Goal: Task Accomplishment & Management: Manage account settings

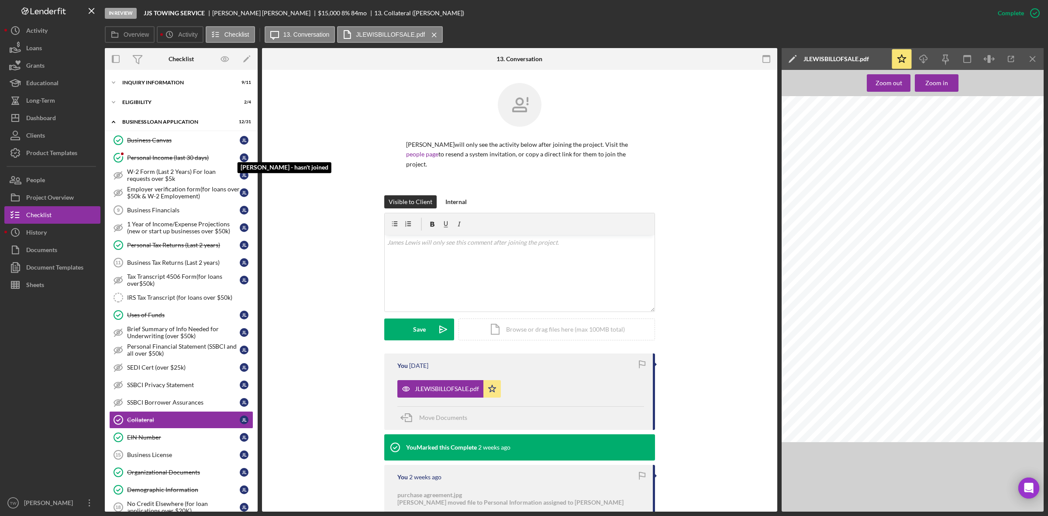
scroll to position [234, 0]
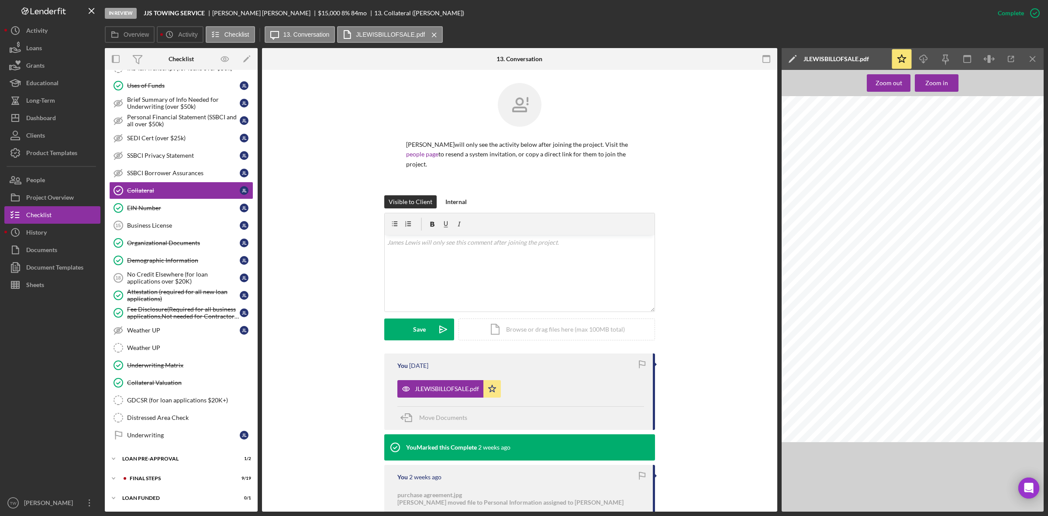
click at [153, 14] on b "JJS TOWING SERVICE" at bounding box center [174, 13] width 61 height 7
click at [58, 117] on button "Icon/Dashboard Dashboard" at bounding box center [52, 117] width 96 height 17
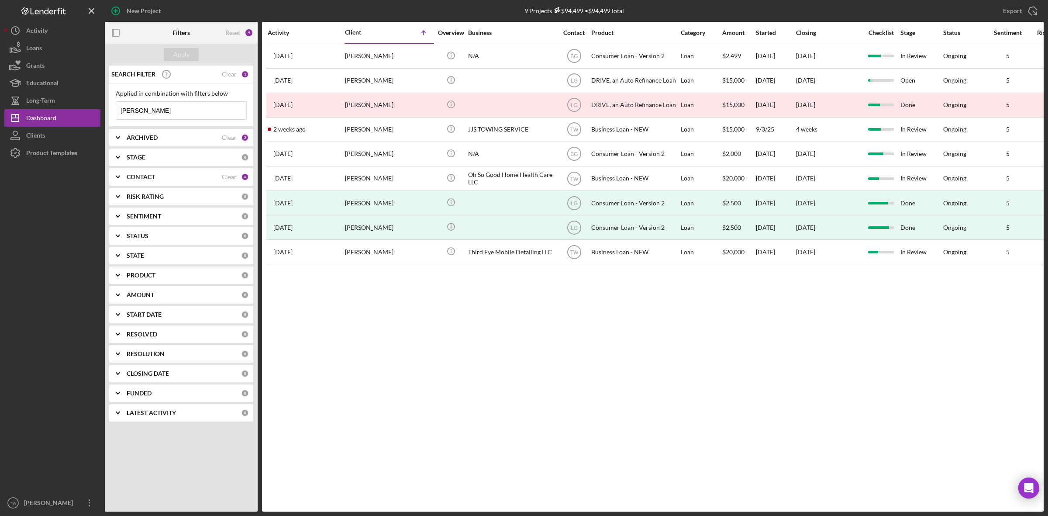
click at [165, 114] on input "[PERSON_NAME]" at bounding box center [181, 110] width 130 height 17
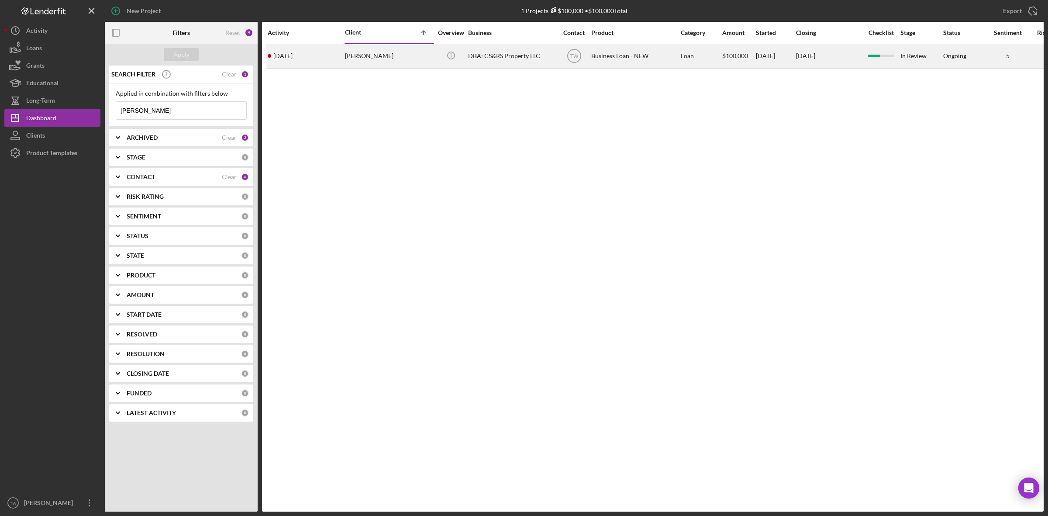
type input "[PERSON_NAME]"
click at [371, 60] on div "[PERSON_NAME]" at bounding box center [388, 56] width 87 height 23
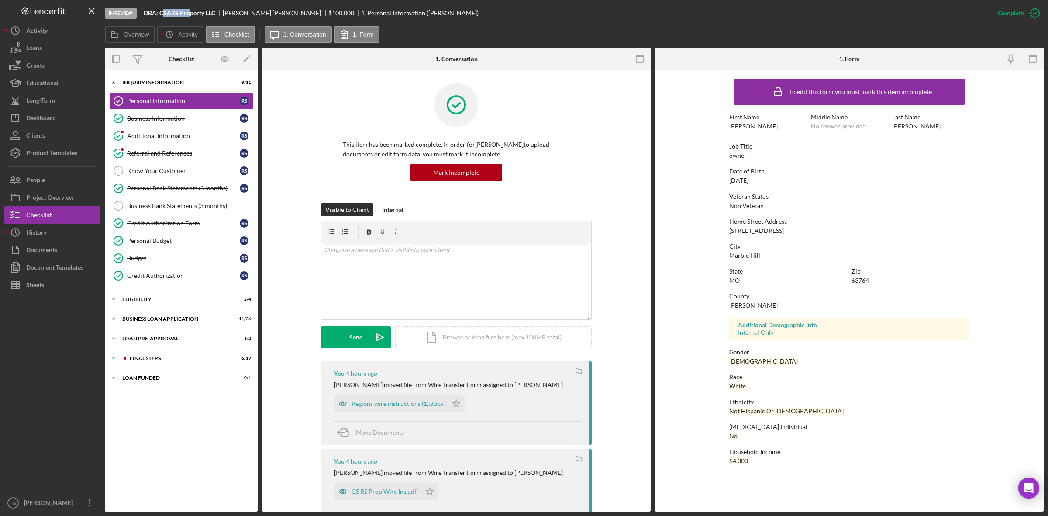
drag, startPoint x: 162, startPoint y: 14, endPoint x: 189, endPoint y: 15, distance: 26.7
click at [191, 15] on b "DBA: CS&RS Property LLC" at bounding box center [180, 13] width 72 height 7
drag, startPoint x: 159, startPoint y: 14, endPoint x: 219, endPoint y: 11, distance: 60.8
click at [219, 11] on div "DBA: CS&RS Property LLC" at bounding box center [183, 13] width 79 height 7
copy b "CS&RS Property LLC"
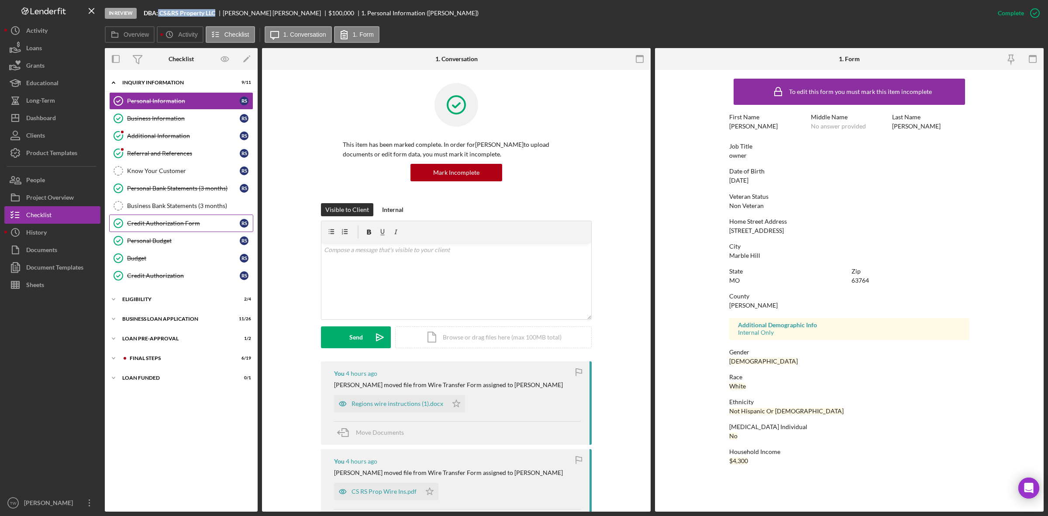
click at [181, 230] on link "Credit Authorization Form Credit Authorization Form R S" at bounding box center [181, 222] width 144 height 17
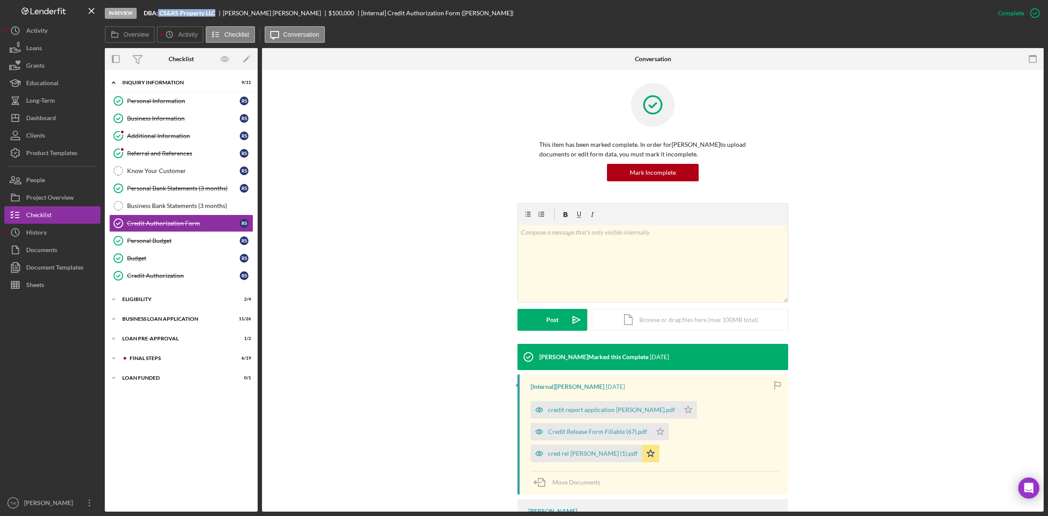
scroll to position [100, 0]
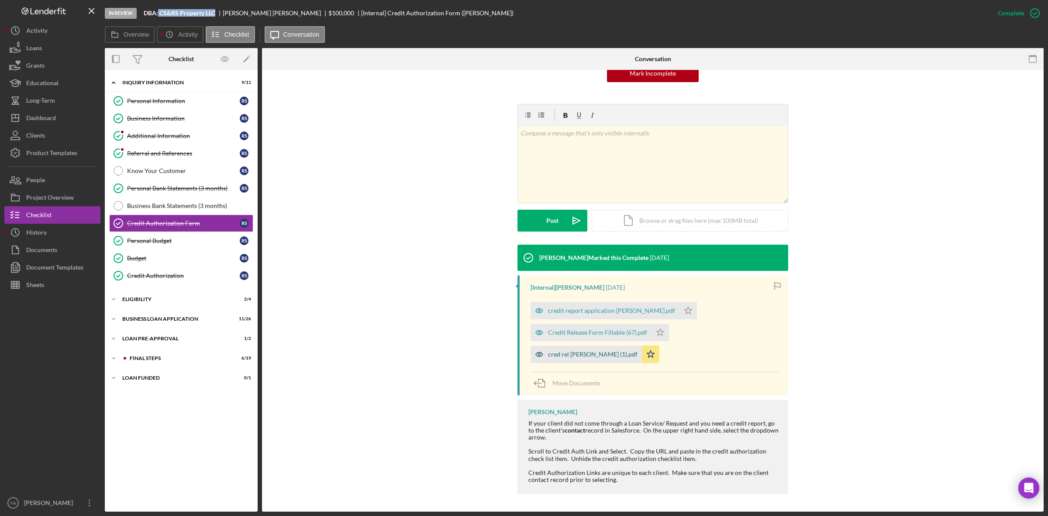
click at [611, 358] on div "cred rel [PERSON_NAME] (1).pdf" at bounding box center [586, 353] width 111 height 17
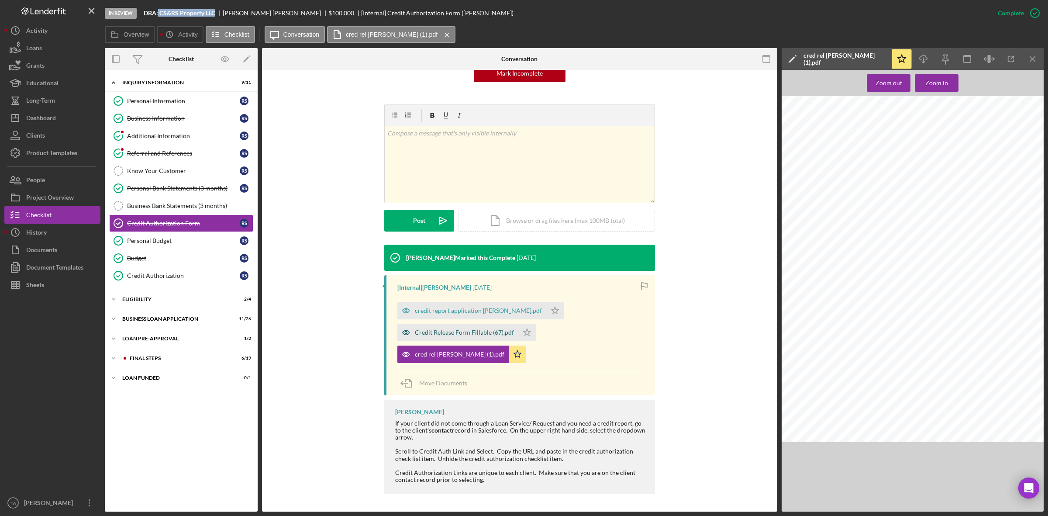
click at [472, 331] on div "Credit Release Form Fillable (67).pdf" at bounding box center [464, 332] width 99 height 7
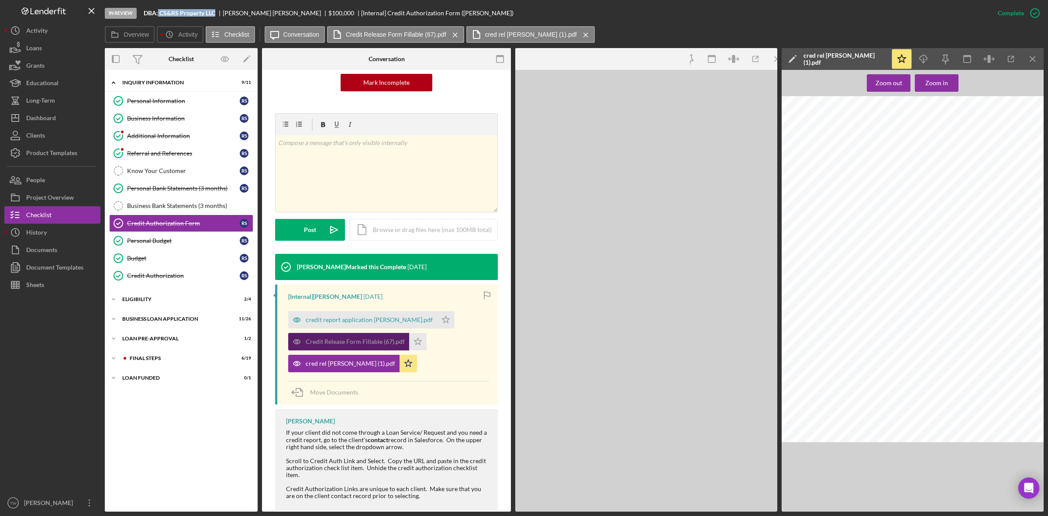
scroll to position [110, 0]
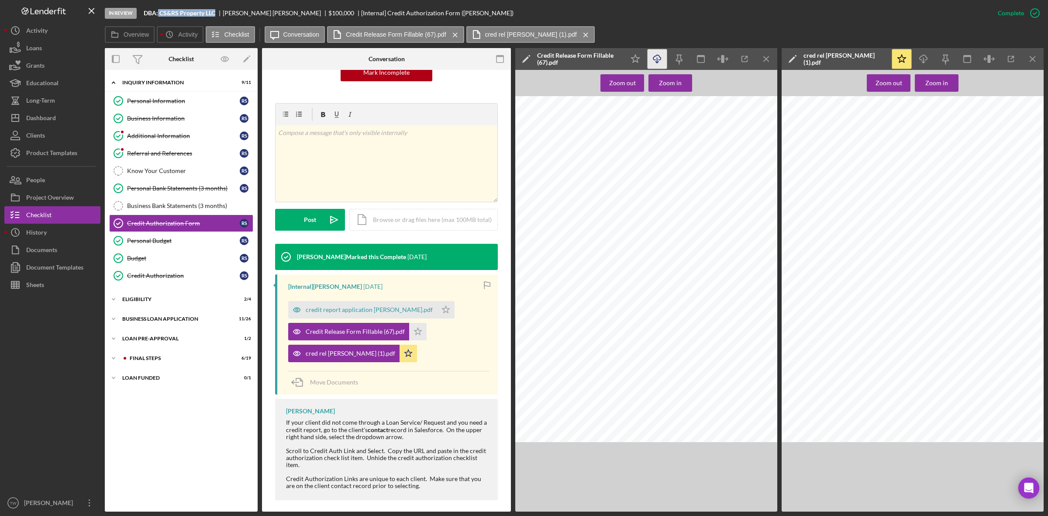
click at [655, 60] on icon "Icon/Download" at bounding box center [658, 59] width 20 height 20
click at [148, 341] on div "LOAN PRE-APPROVAL" at bounding box center [184, 338] width 124 height 5
click at [148, 321] on div "BUSINESS LOAN APPLICATION" at bounding box center [184, 318] width 124 height 5
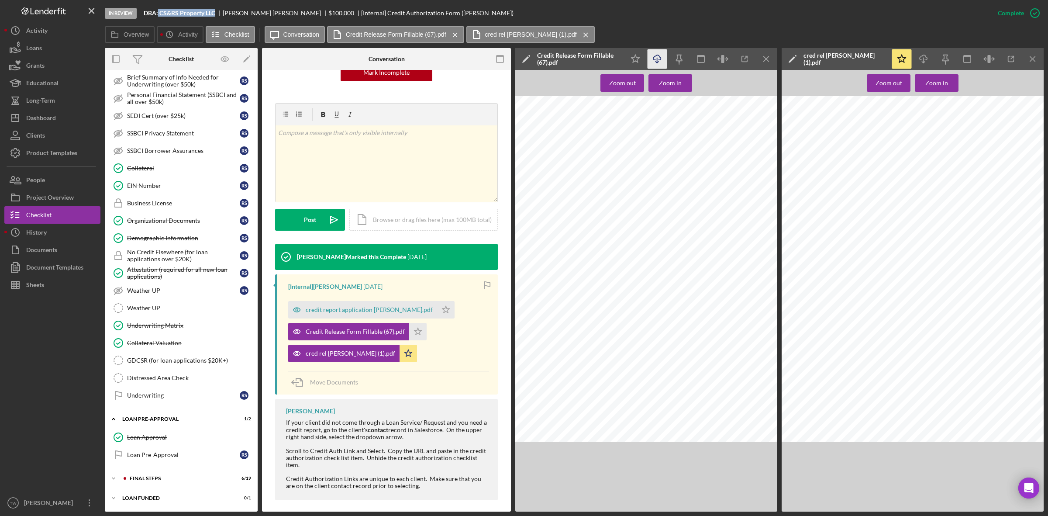
scroll to position [387, 0]
click at [176, 473] on div "Icon/Expander FINAL STEPS 6 / 19" at bounding box center [181, 477] width 153 height 17
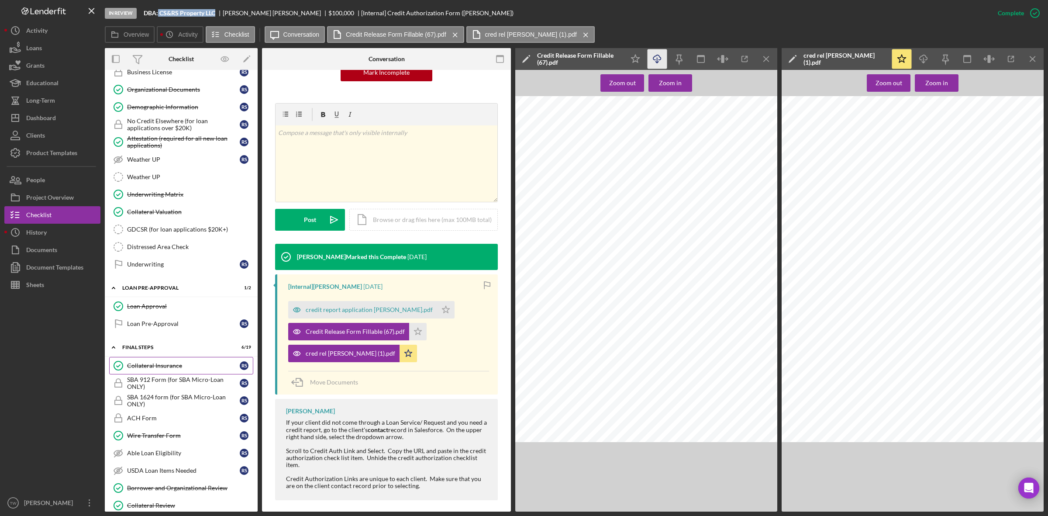
scroll to position [728, 0]
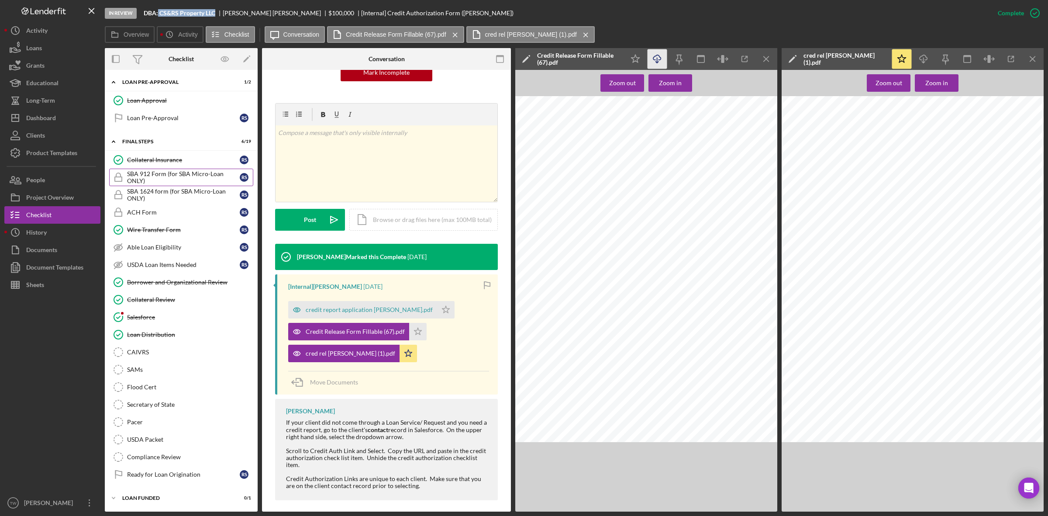
click at [177, 175] on div "SBA 912 Form (for SBA Micro-Loan ONLY)" at bounding box center [183, 177] width 113 height 14
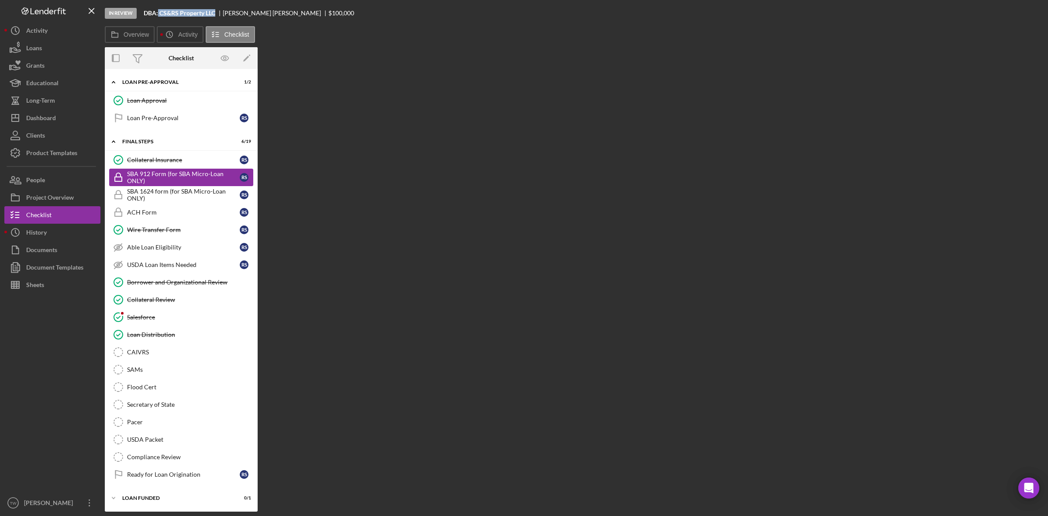
scroll to position [727, 0]
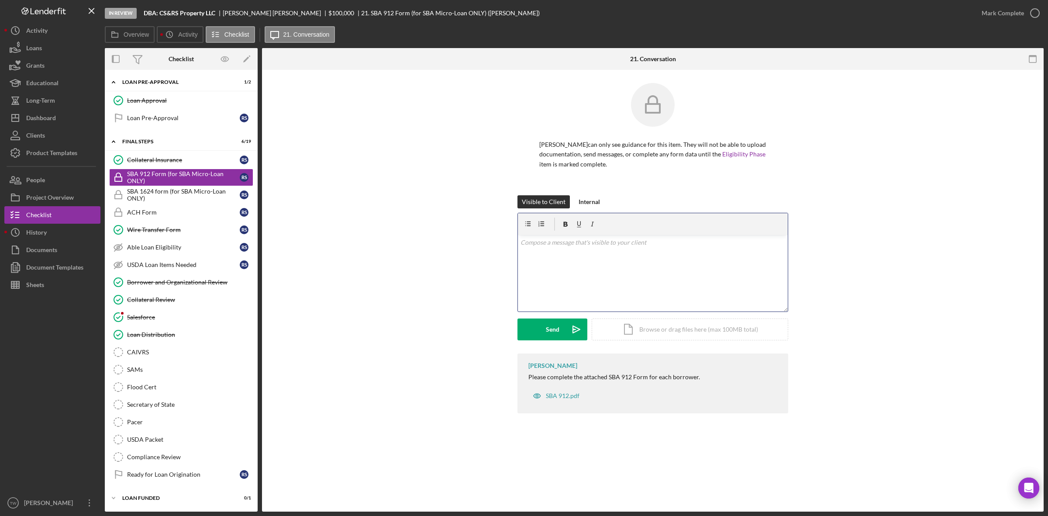
click at [596, 286] on div "v Color teal Color pink Remove color Add row above Add row below Add column bef…" at bounding box center [653, 273] width 270 height 76
click at [543, 331] on div "Upload" at bounding box center [553, 329] width 20 height 22
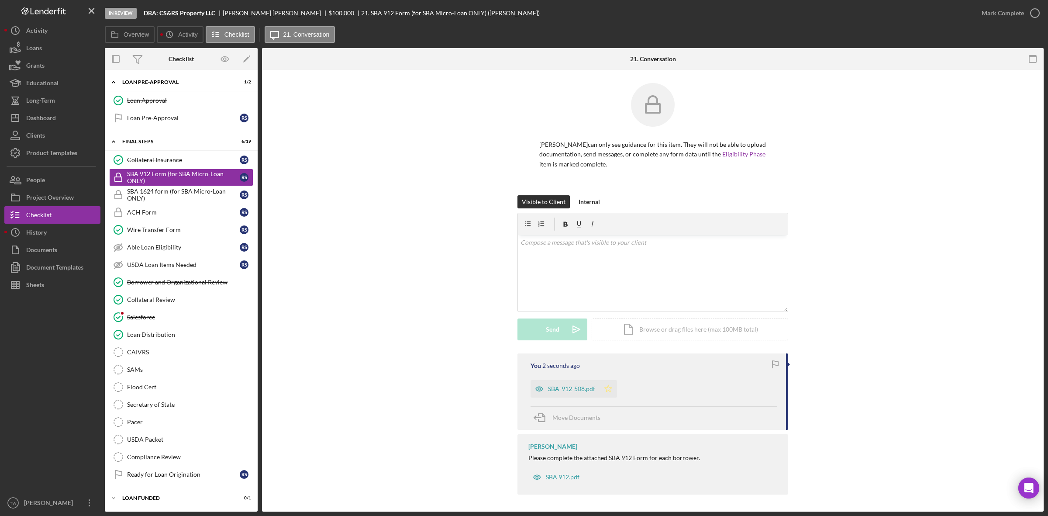
click at [610, 394] on icon "Icon/Star" at bounding box center [608, 388] width 17 height 17
click at [571, 394] on div "SBA-912-508.pdf" at bounding box center [565, 388] width 69 height 17
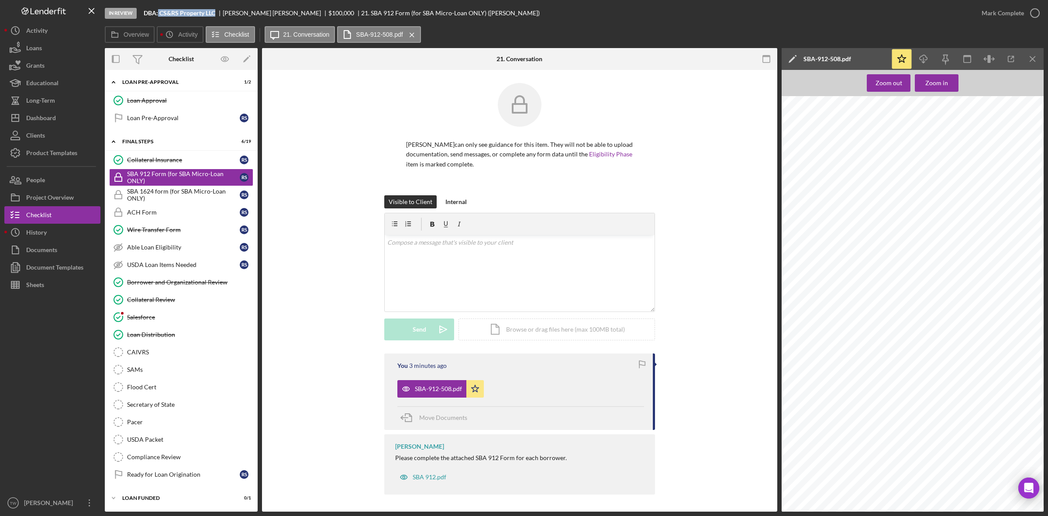
drag, startPoint x: 159, startPoint y: 12, endPoint x: 221, endPoint y: 17, distance: 61.8
click at [221, 17] on div "In Review DBA: CS&RS Property LLC [PERSON_NAME] $100,000 $100,000 21. SBA 912 F…" at bounding box center [539, 13] width 868 height 26
copy b "CS&RS Property LLC"
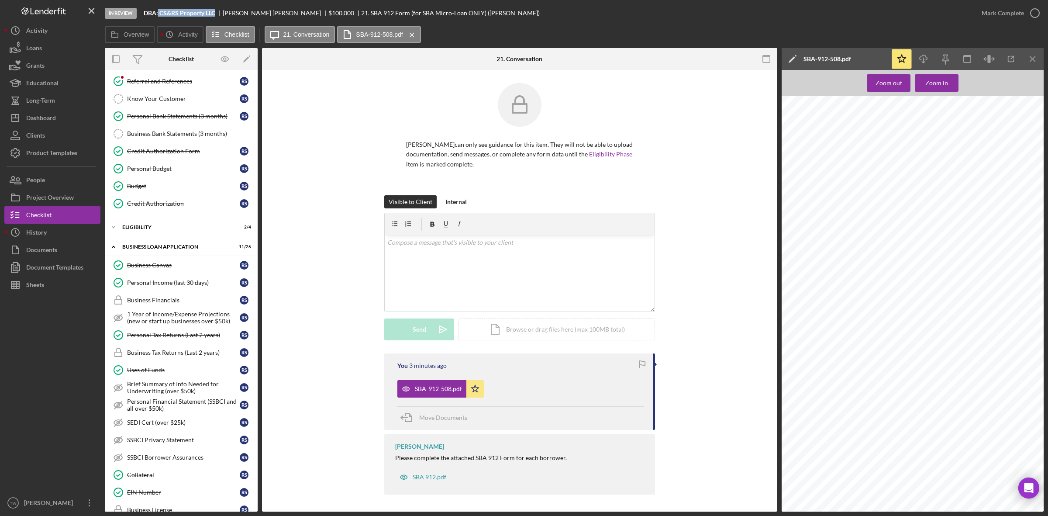
scroll to position [0, 0]
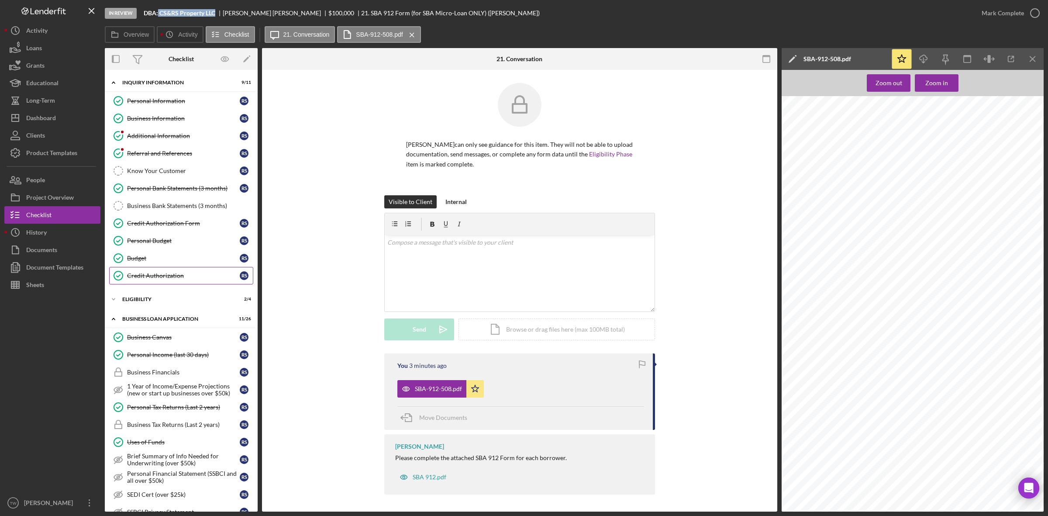
drag, startPoint x: 151, startPoint y: 272, endPoint x: 163, endPoint y: 274, distance: 12.4
click at [151, 272] on link "Credit Authorization Credit Authorization R S" at bounding box center [181, 275] width 144 height 17
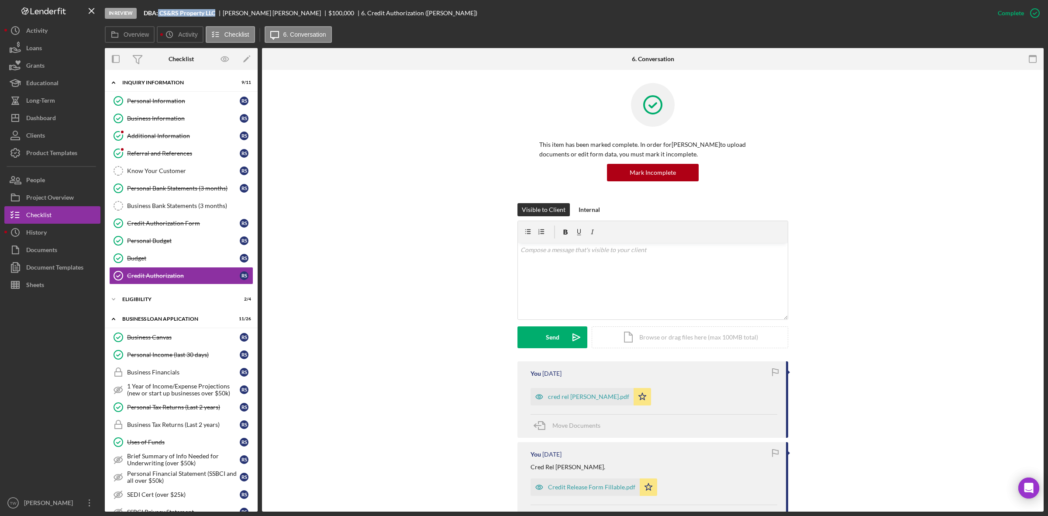
scroll to position [164, 0]
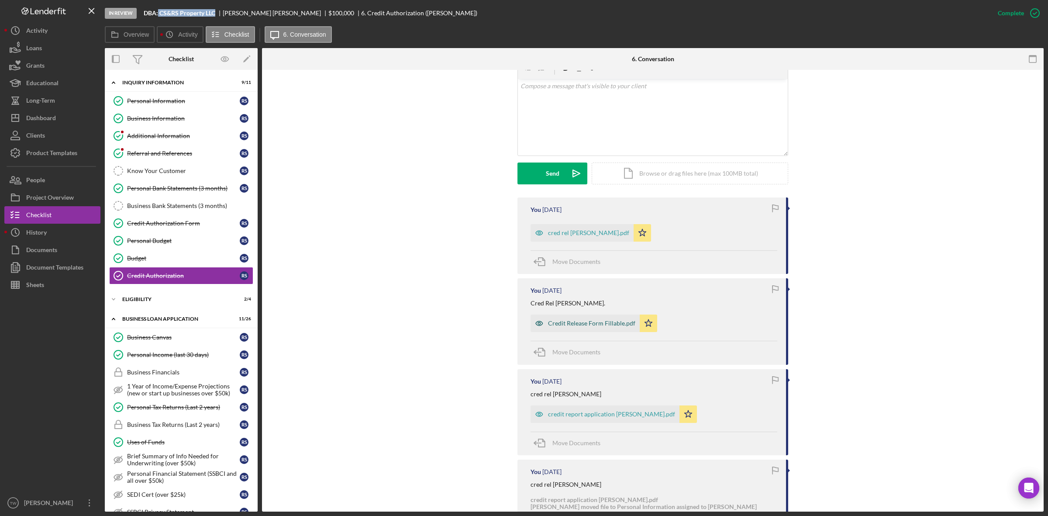
click at [600, 327] on div "Credit Release Form Fillable.pdf" at bounding box center [591, 323] width 87 height 7
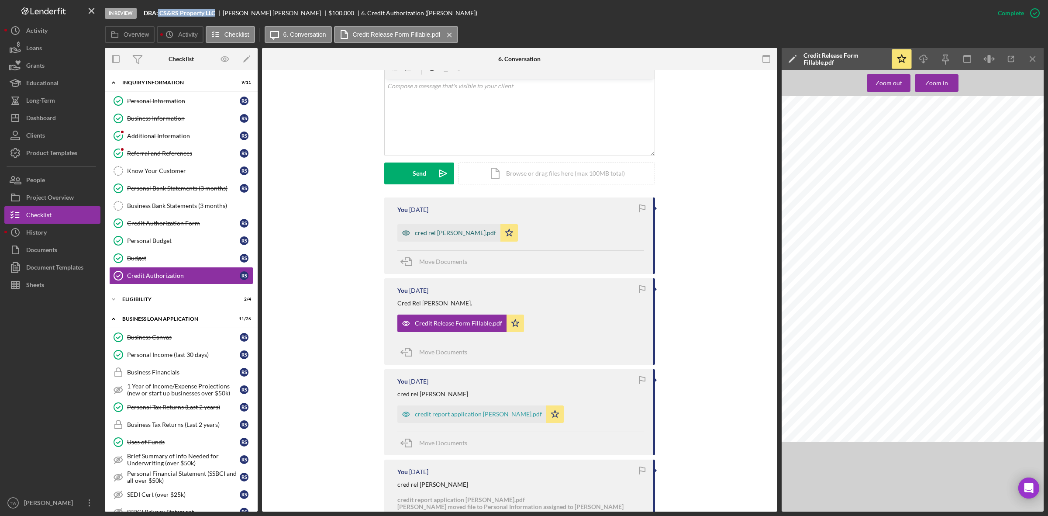
click at [457, 234] on div "cred rel [PERSON_NAME].pdf" at bounding box center [455, 232] width 81 height 7
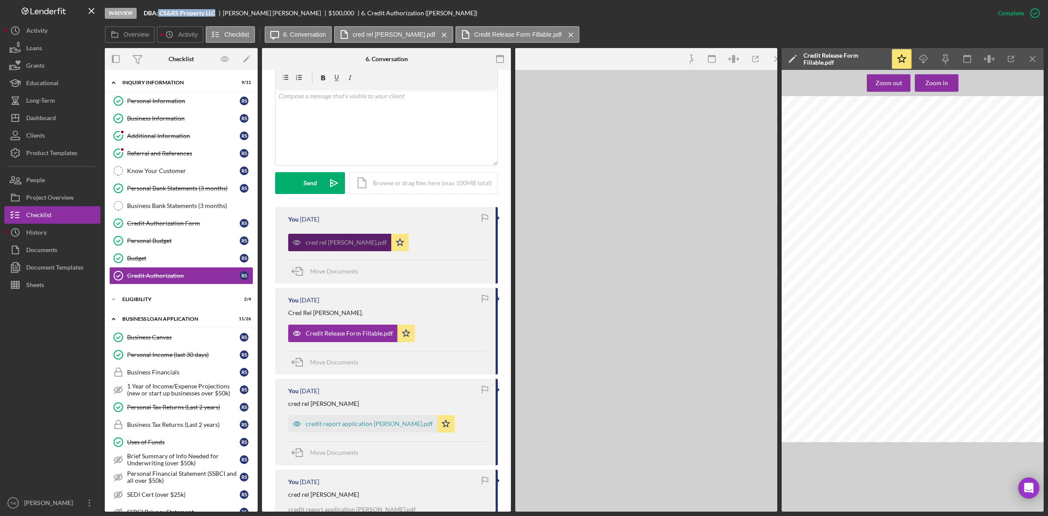
scroll to position [173, 0]
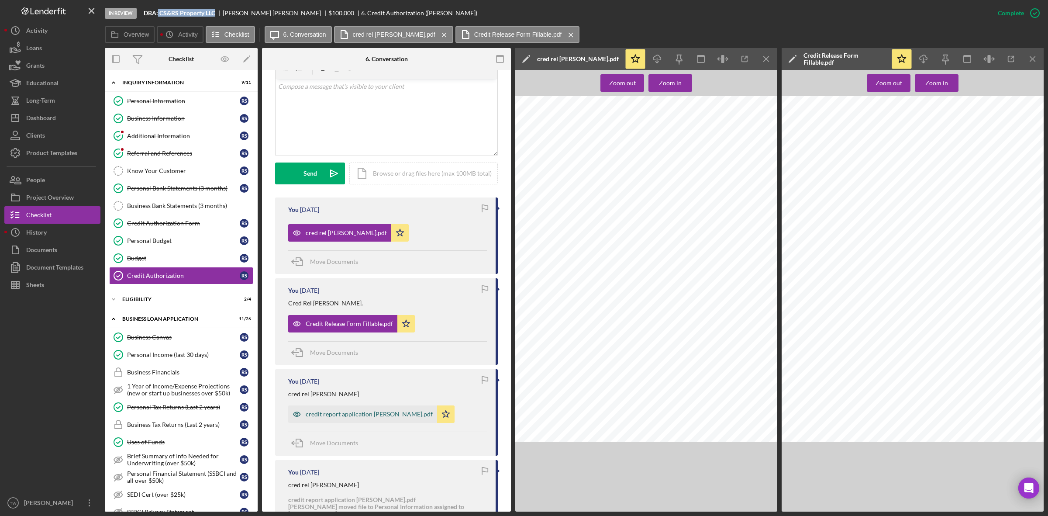
click at [337, 417] on div "credit report application [PERSON_NAME].pdf" at bounding box center [369, 413] width 127 height 7
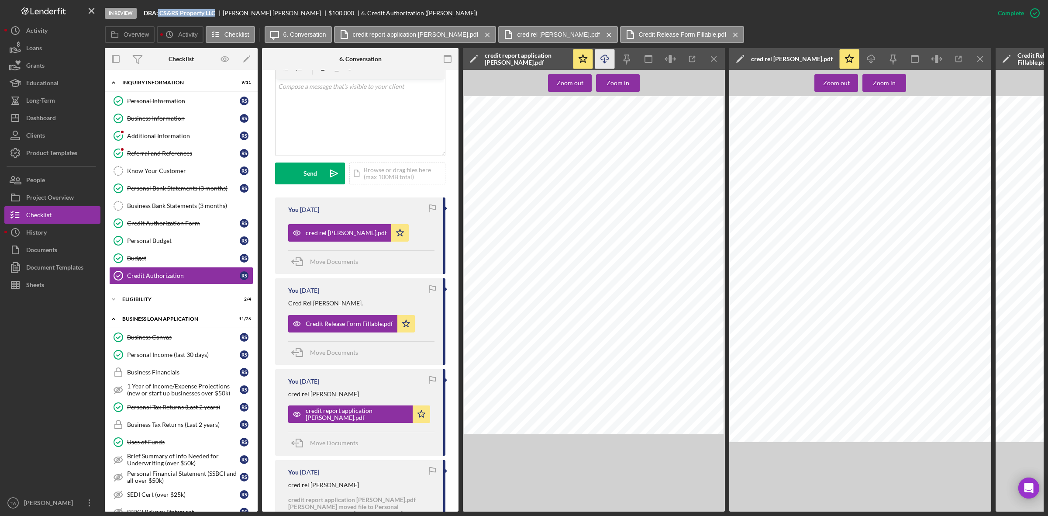
click at [606, 59] on icon "Icon/Download" at bounding box center [605, 59] width 20 height 20
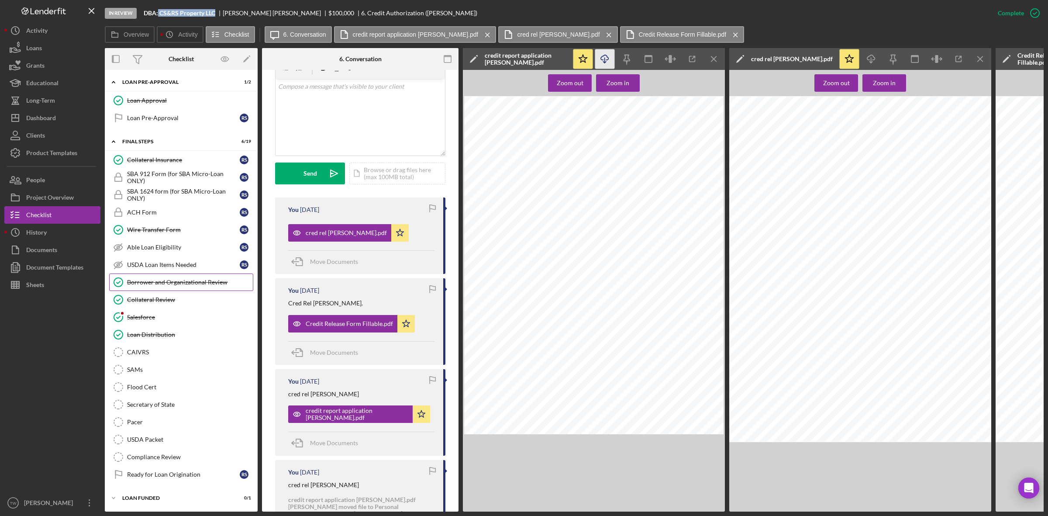
scroll to position [621, 0]
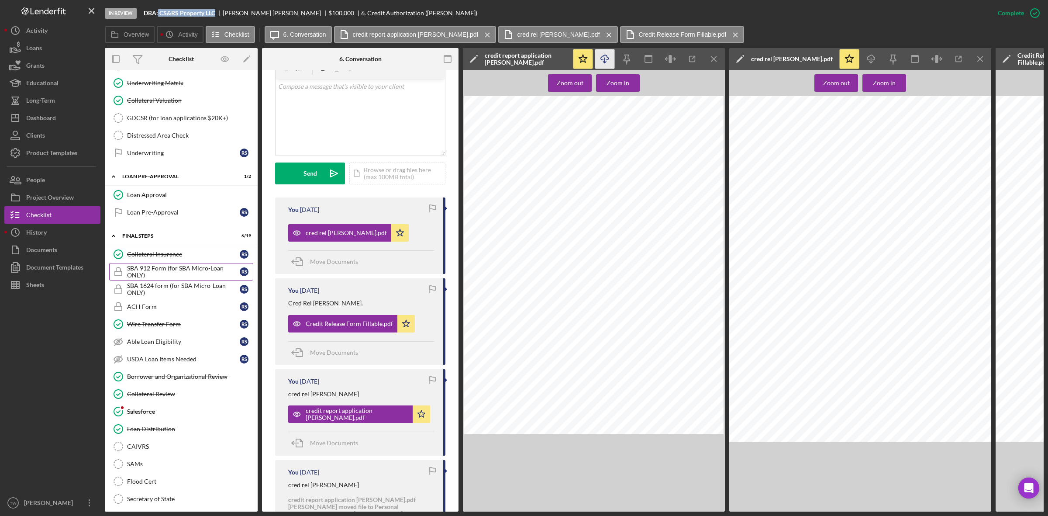
click at [147, 274] on div "SBA 912 Form (for SBA Micro-Loan ONLY)" at bounding box center [183, 272] width 113 height 14
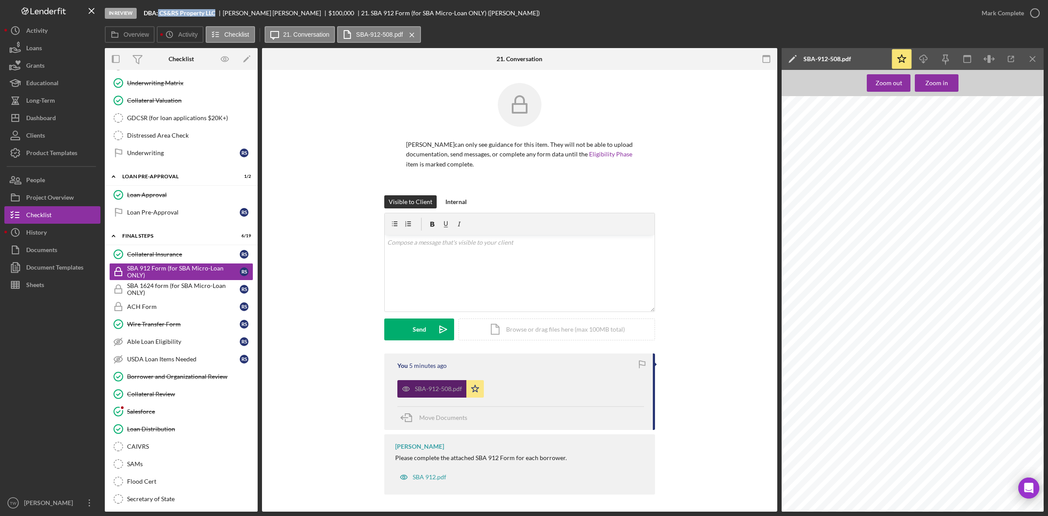
click at [427, 386] on div "SBA-912-508.pdf" at bounding box center [438, 388] width 47 height 7
click at [920, 53] on icon "Icon/Download" at bounding box center [924, 59] width 20 height 20
click at [924, 60] on line "button" at bounding box center [924, 60] width 0 height 5
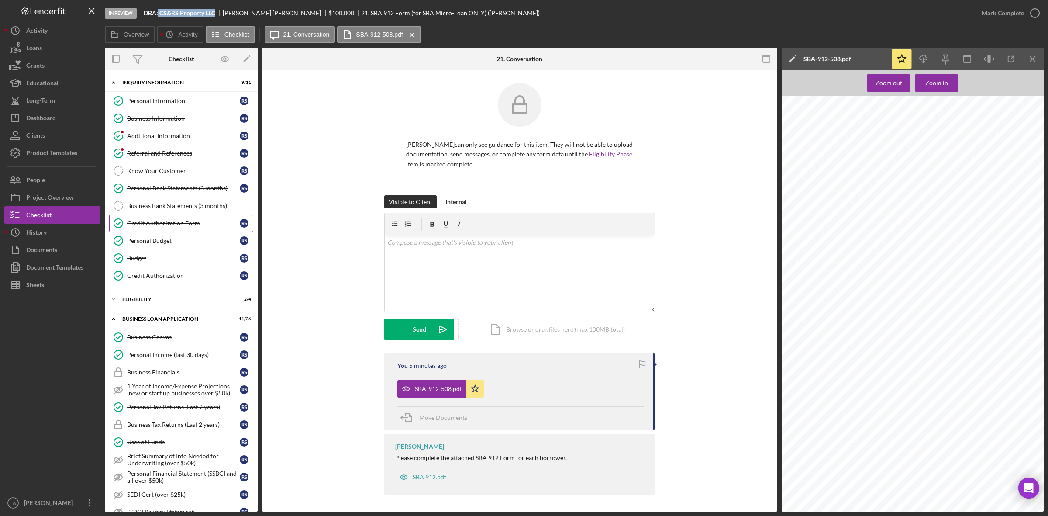
click at [162, 228] on link "Credit Authorization Form Credit Authorization Form R S" at bounding box center [181, 222] width 144 height 17
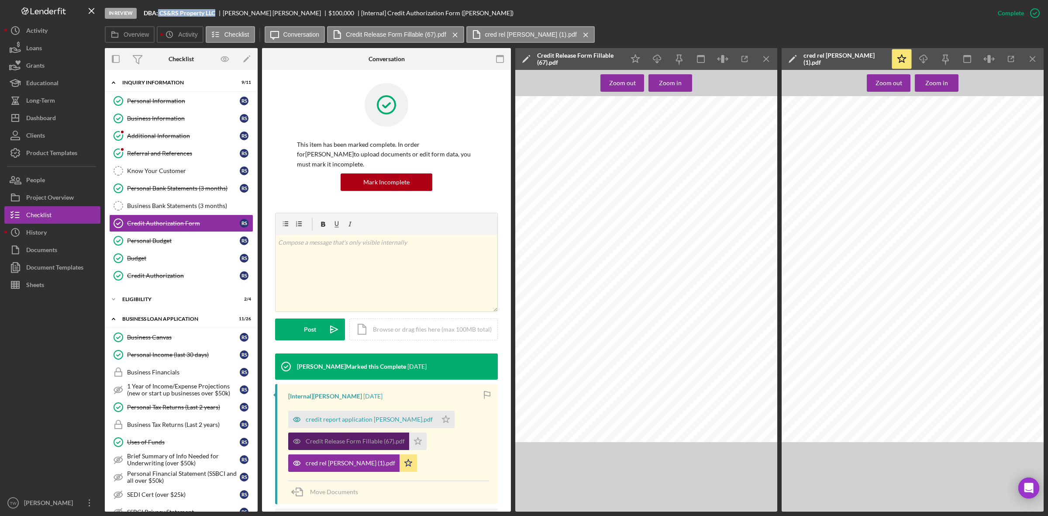
scroll to position [55, 0]
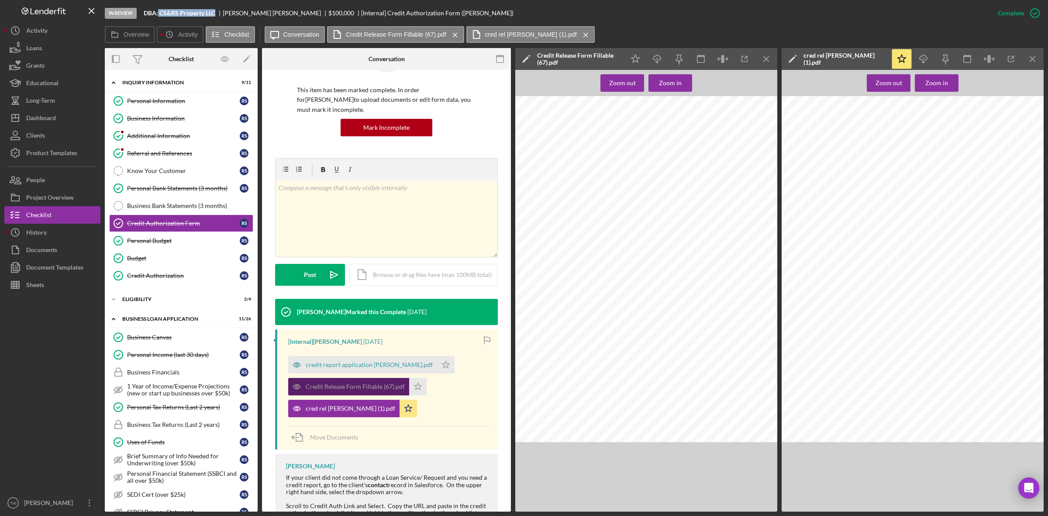
click at [368, 391] on div "Credit Release Form Fillable (67).pdf" at bounding box center [348, 386] width 121 height 17
click at [349, 407] on div "cred rel [PERSON_NAME] (1).pdf" at bounding box center [351, 408] width 90 height 7
click at [351, 359] on div "credit report application [PERSON_NAME].pdf" at bounding box center [362, 364] width 149 height 17
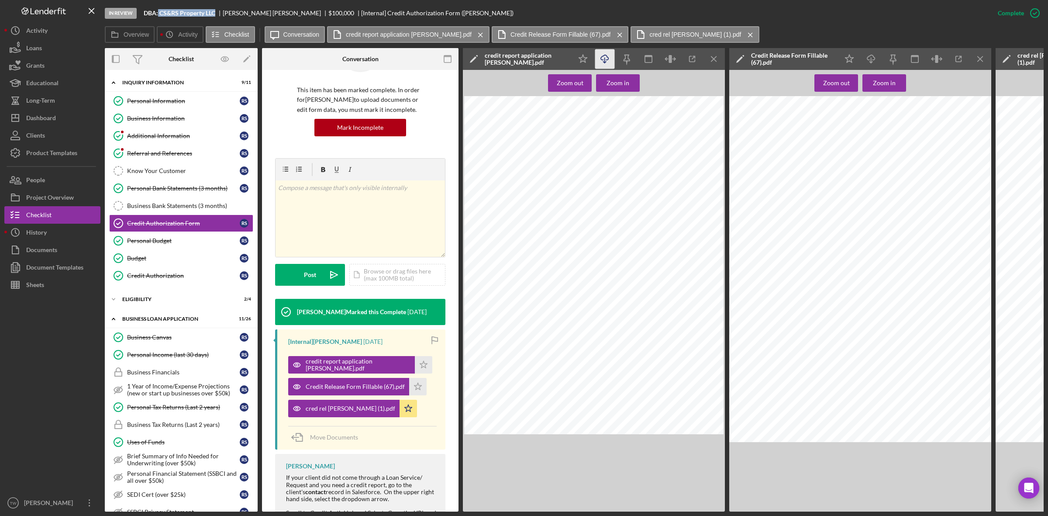
click at [599, 57] on icon "Icon/Download" at bounding box center [605, 59] width 20 height 20
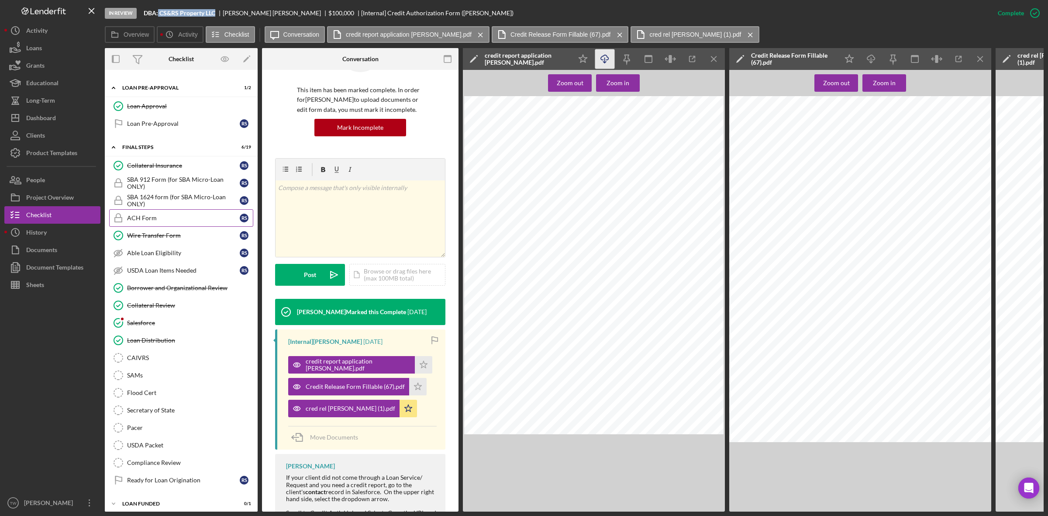
scroll to position [730, 0]
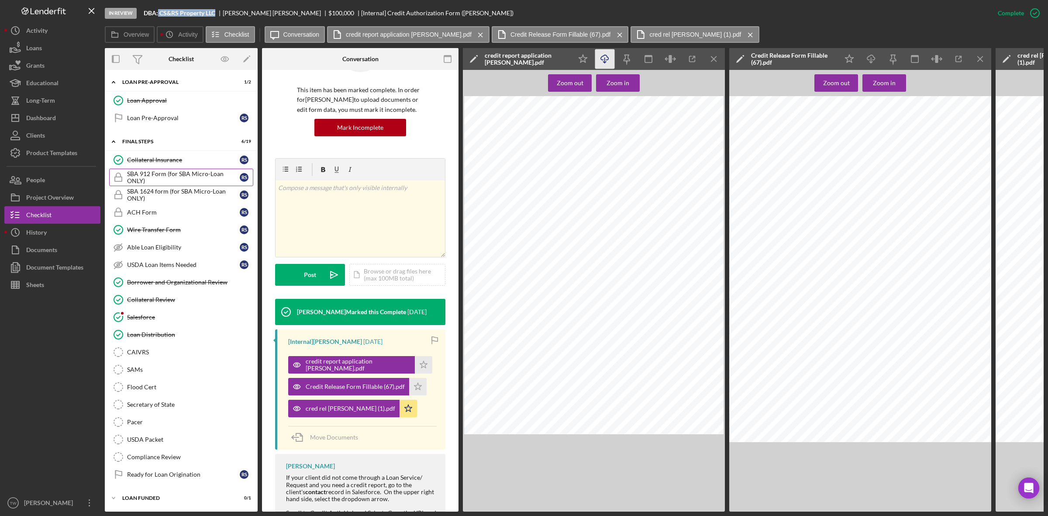
click at [160, 170] on div "SBA 912 Form (for SBA Micro-Loan ONLY)" at bounding box center [183, 177] width 113 height 14
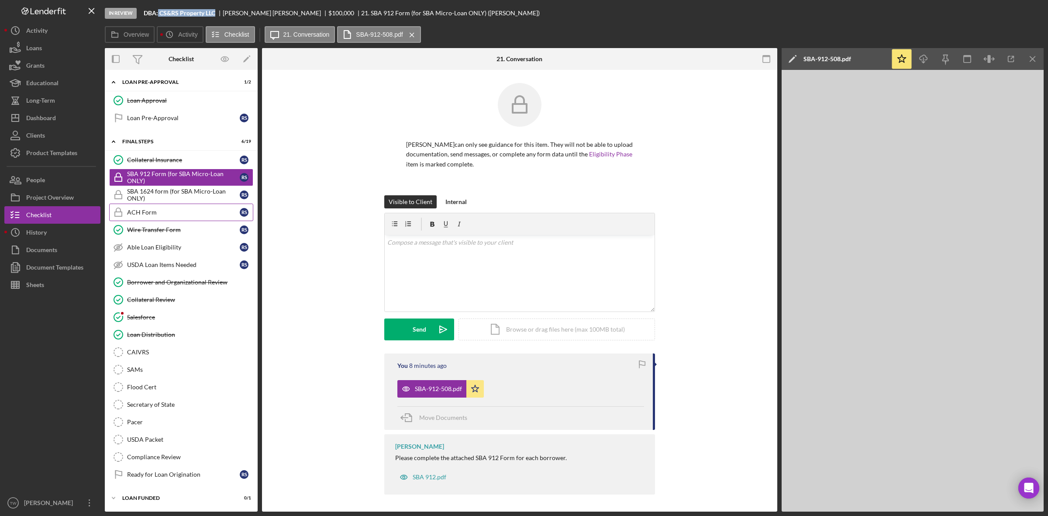
scroll to position [728, 0]
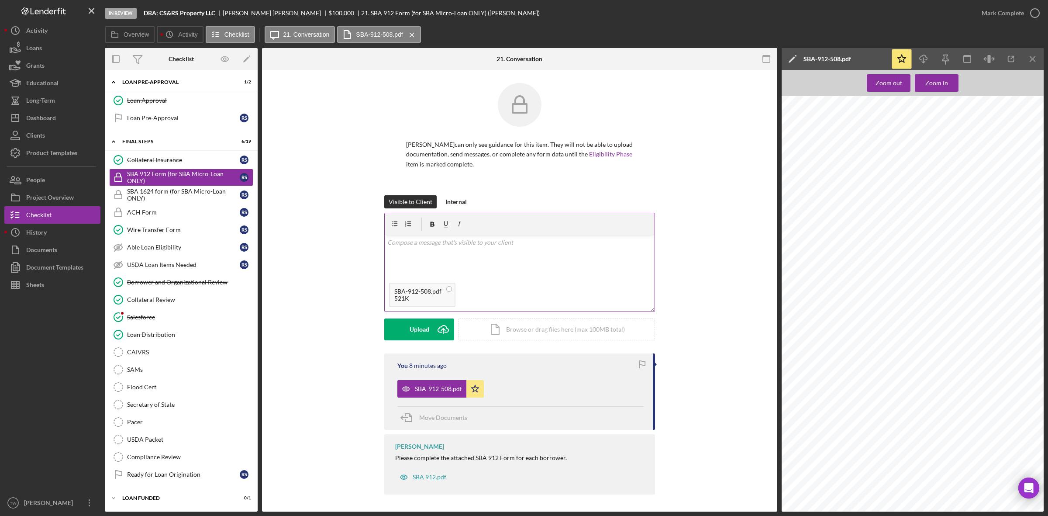
click at [428, 258] on div "v Color teal Color pink Remove color Add row above Add row below Add column bef…" at bounding box center [520, 256] width 270 height 43
click at [417, 329] on div "Send" at bounding box center [420, 329] width 14 height 22
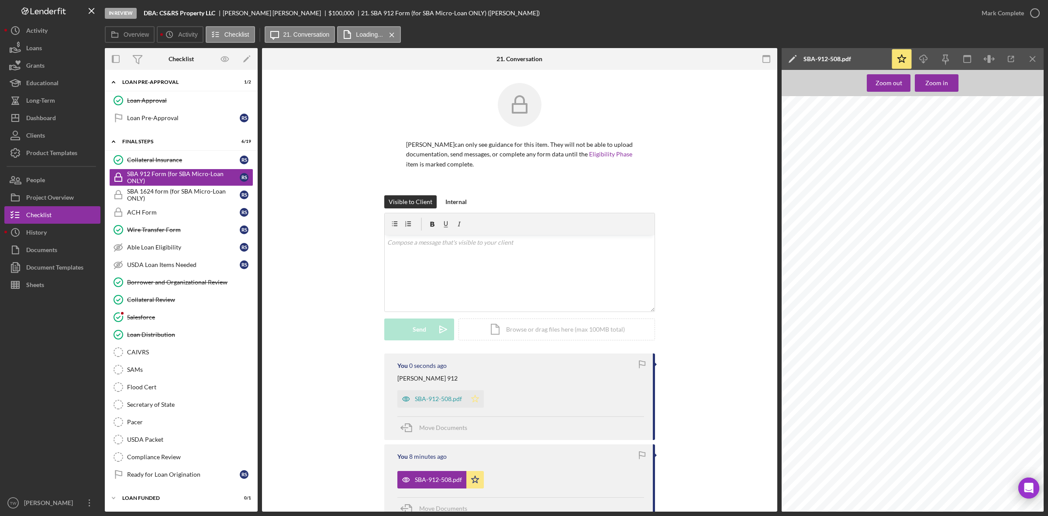
scroll to position [92, 0]
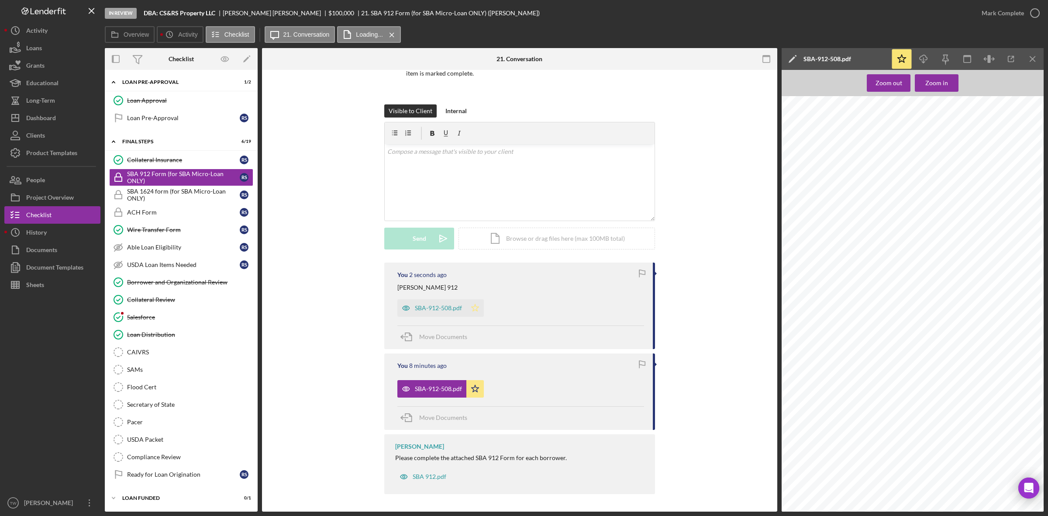
click at [476, 302] on icon "Icon/Star" at bounding box center [474, 307] width 17 height 17
click at [433, 418] on span "Move Documents" at bounding box center [443, 417] width 48 height 7
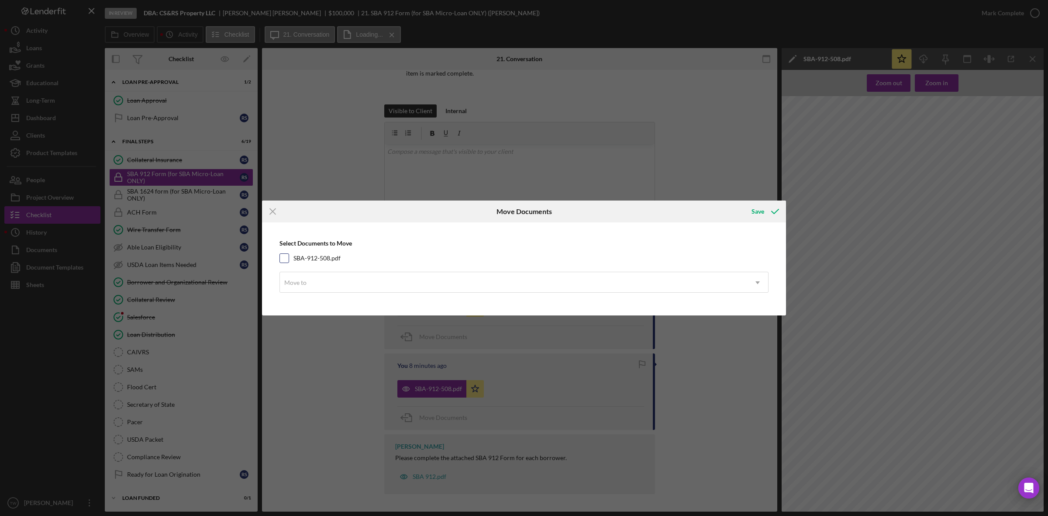
click at [311, 255] on label "SBA-912-508.pdf" at bounding box center [316, 258] width 47 height 9
click at [289, 255] on input "SBA-912-508.pdf" at bounding box center [284, 258] width 9 height 9
checkbox input "true"
click at [320, 295] on div "Select Documents to Move SBA-912-508.pdf Move to Icon/Dropdown Arrow" at bounding box center [523, 269] width 515 height 84
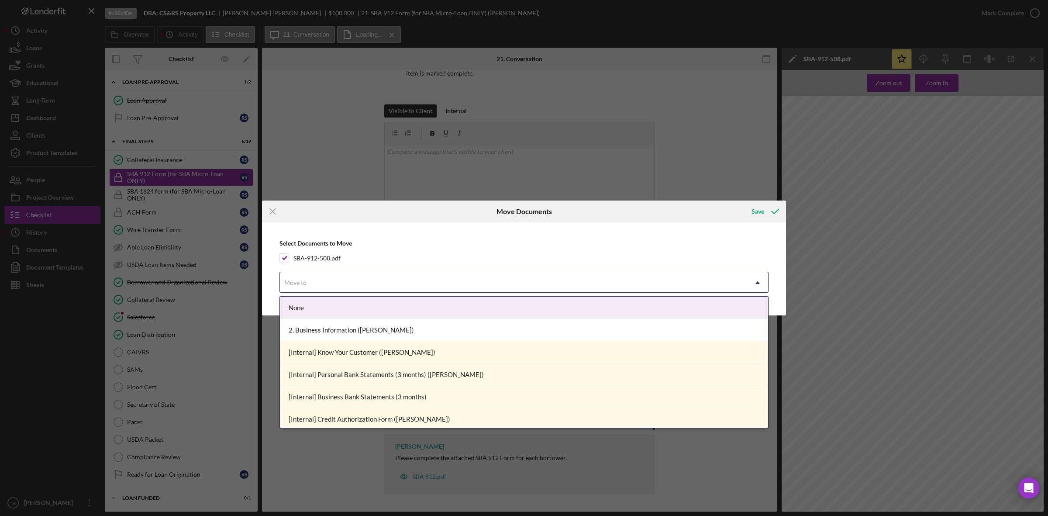
click at [320, 289] on div "Move to" at bounding box center [513, 282] width 467 height 20
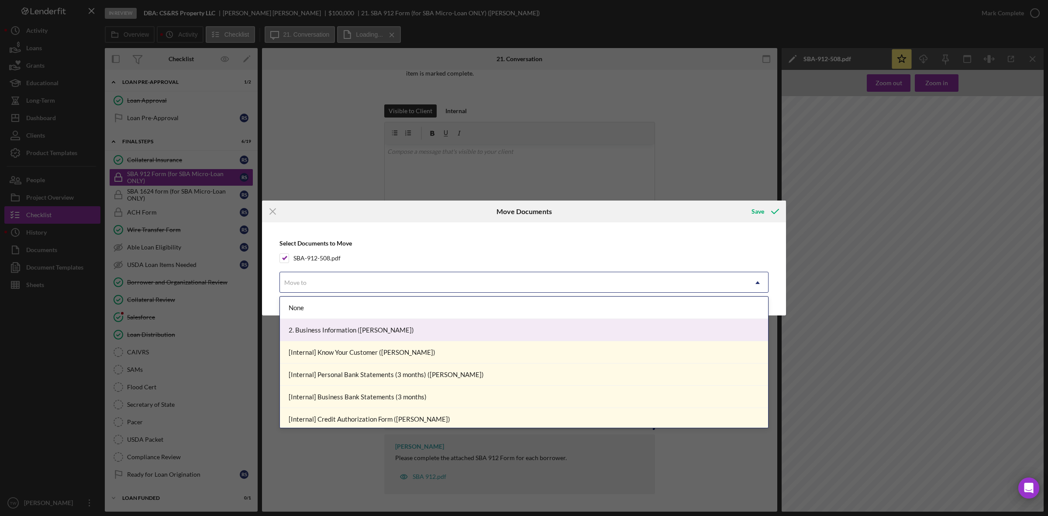
click at [324, 328] on div "2. Business Information ([PERSON_NAME])" at bounding box center [524, 330] width 488 height 22
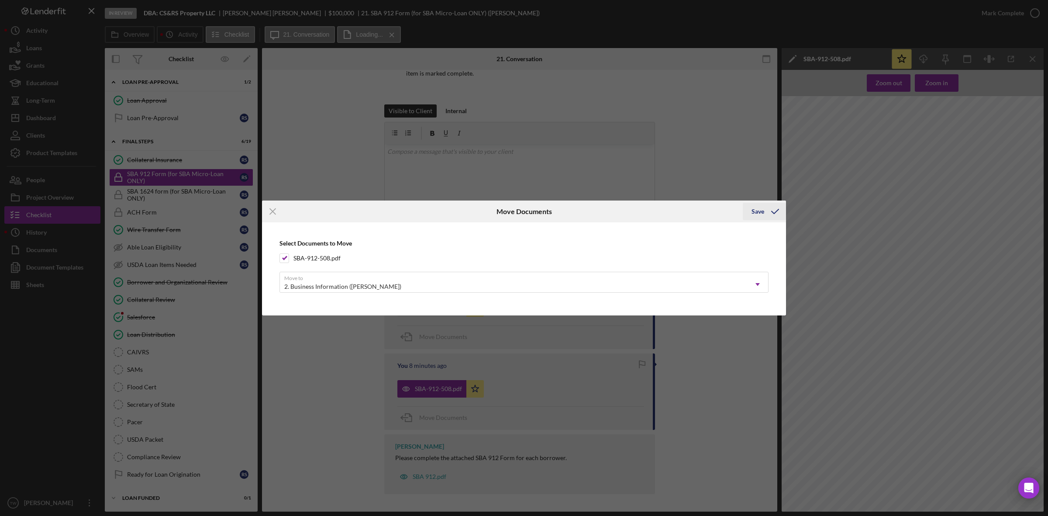
click at [771, 214] on icon "submit" at bounding box center [775, 211] width 22 height 22
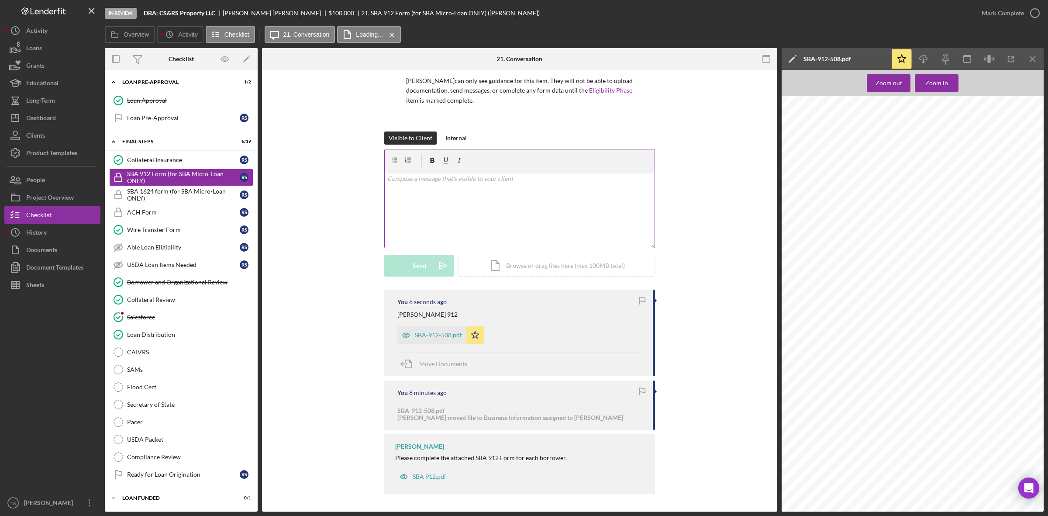
scroll to position [64, 0]
drag, startPoint x: 159, startPoint y: 14, endPoint x: 221, endPoint y: 18, distance: 61.7
click at [221, 18] on div "In Review DBA: CS&RS Property LLC [PERSON_NAME] $100,000 $100,000 21. SBA 912 F…" at bounding box center [539, 13] width 868 height 26
click at [161, 14] on b "DBA: CS&RS Property LLC" at bounding box center [180, 13] width 72 height 7
click at [197, 12] on b "DBA: CS&RS Property LLC" at bounding box center [180, 13] width 72 height 7
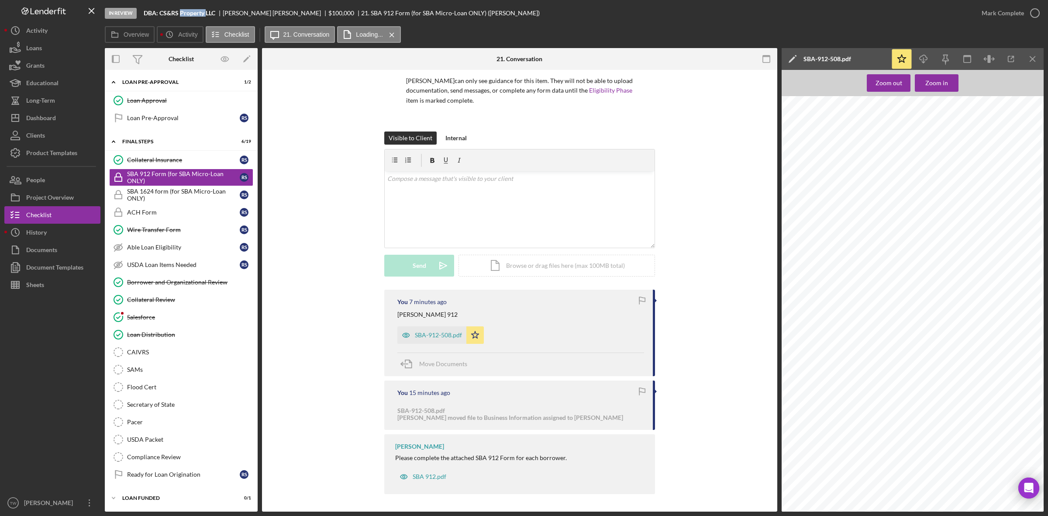
click at [197, 12] on b "DBA: CS&RS Property LLC" at bounding box center [180, 13] width 72 height 7
drag, startPoint x: 215, startPoint y: 12, endPoint x: 160, endPoint y: 16, distance: 54.7
click at [160, 16] on b "DBA: CS&RS Property LLC" at bounding box center [180, 13] width 72 height 7
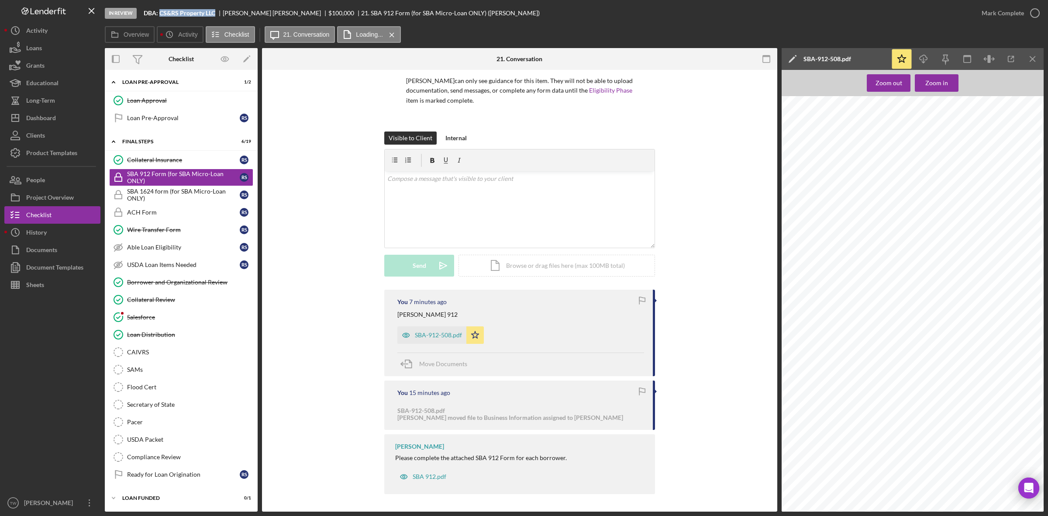
copy b "CS&RS Property LLC"
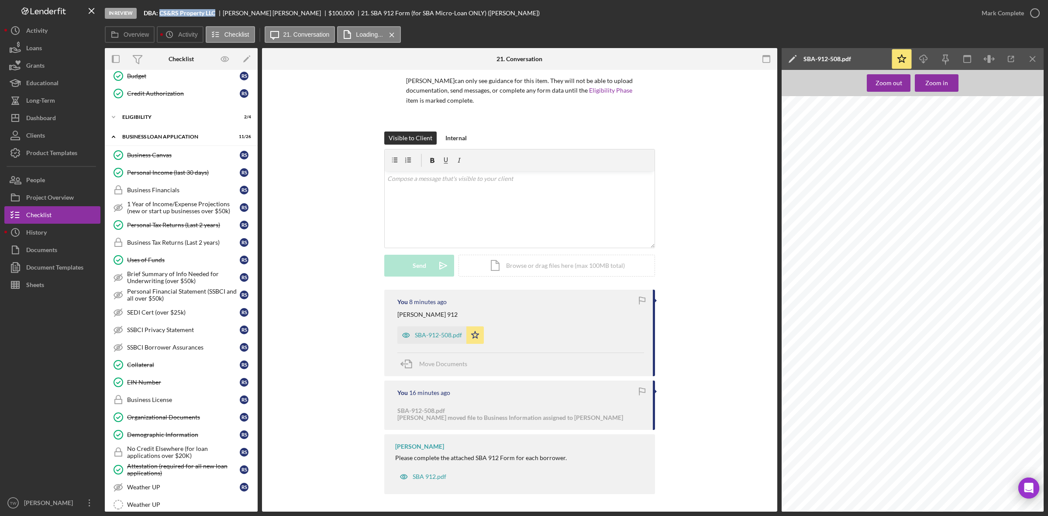
scroll to position [0, 0]
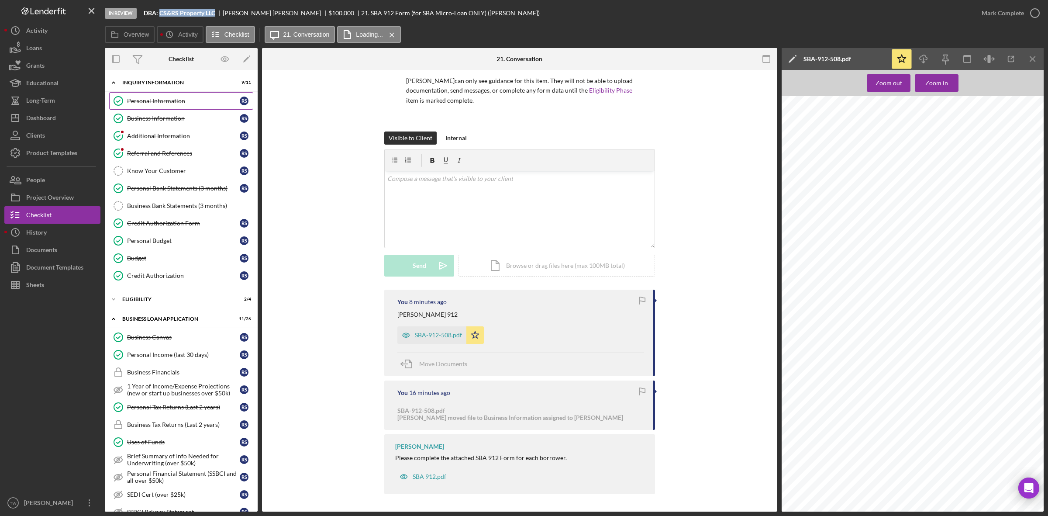
click at [148, 99] on div "Personal Information" at bounding box center [183, 100] width 113 height 7
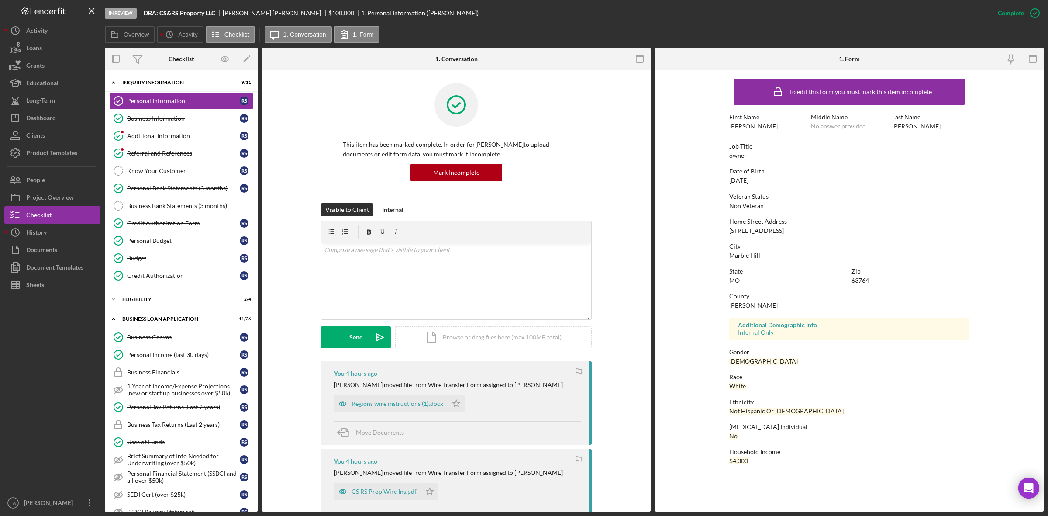
click at [777, 231] on div "[STREET_ADDRESS]" at bounding box center [756, 230] width 55 height 7
copy div "[STREET_ADDRESS]"
click at [863, 277] on div "63764" at bounding box center [860, 280] width 17 height 7
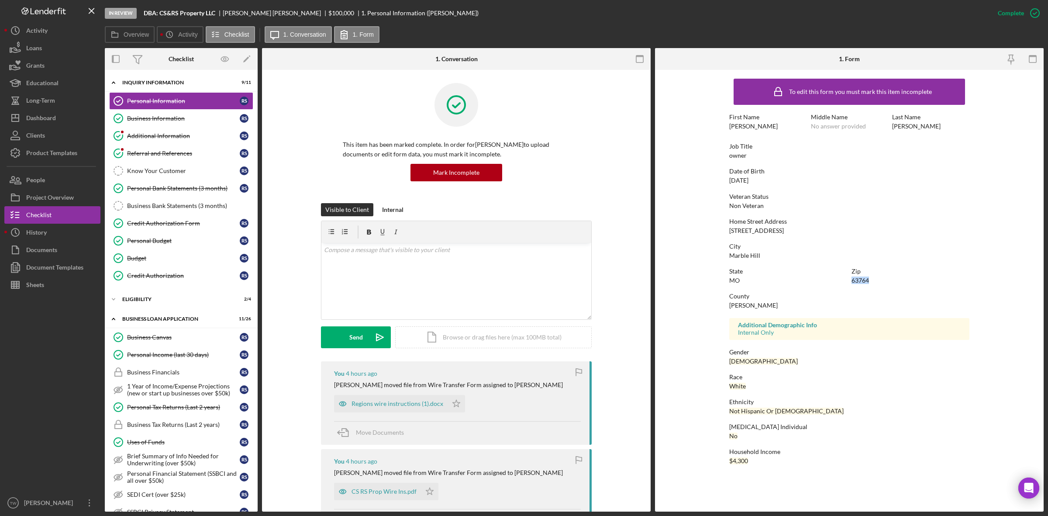
click at [863, 277] on div "63764" at bounding box center [860, 280] width 17 height 7
copy div "63764"
click at [745, 182] on div "[DATE]" at bounding box center [738, 180] width 19 height 7
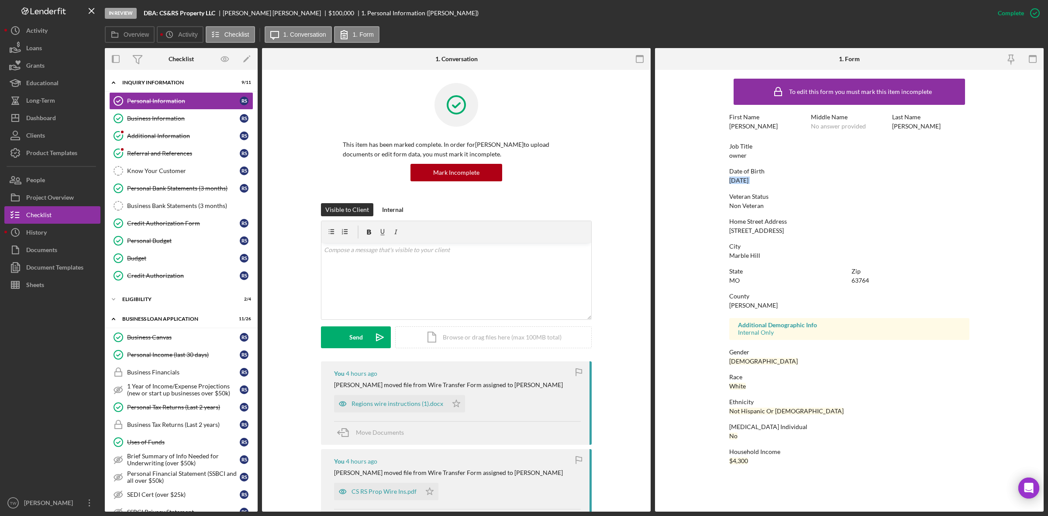
copy div "[DATE]"
drag, startPoint x: 178, startPoint y: 114, endPoint x: 427, endPoint y: 202, distance: 263.4
click at [178, 114] on link "Business Information Business Information R S" at bounding box center [181, 118] width 144 height 17
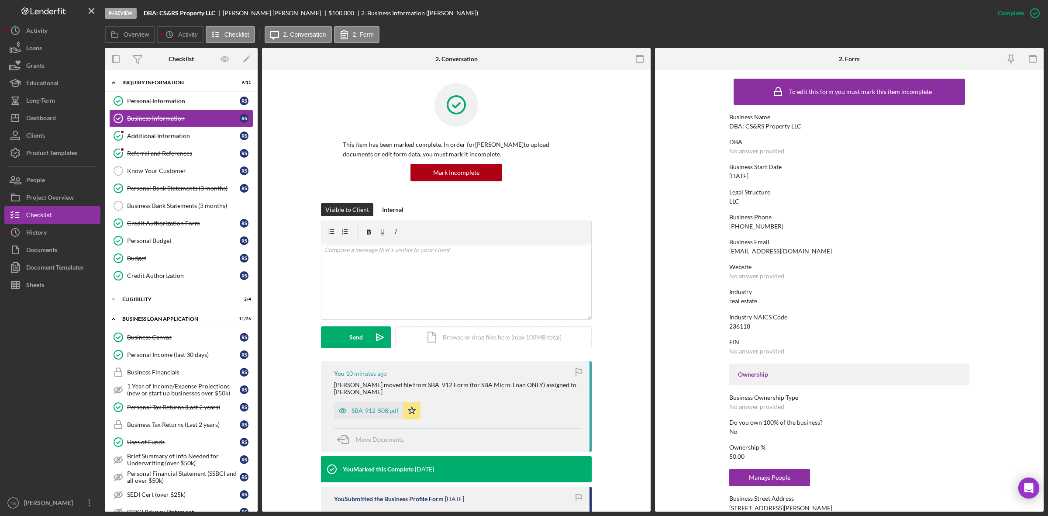
scroll to position [268, 0]
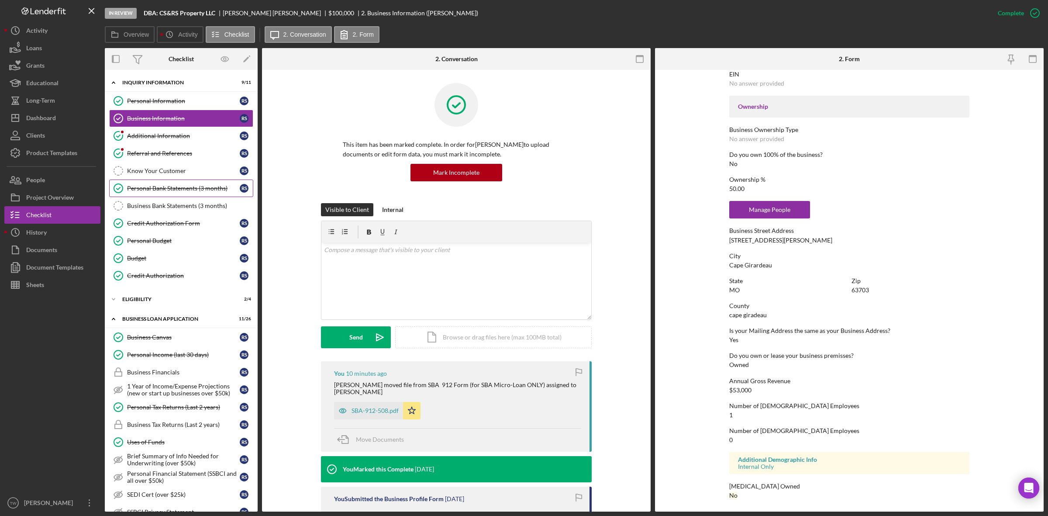
click at [184, 194] on link "Personal Bank Statements (3 months) Personal Bank Statements (3 months) R S" at bounding box center [181, 187] width 144 height 17
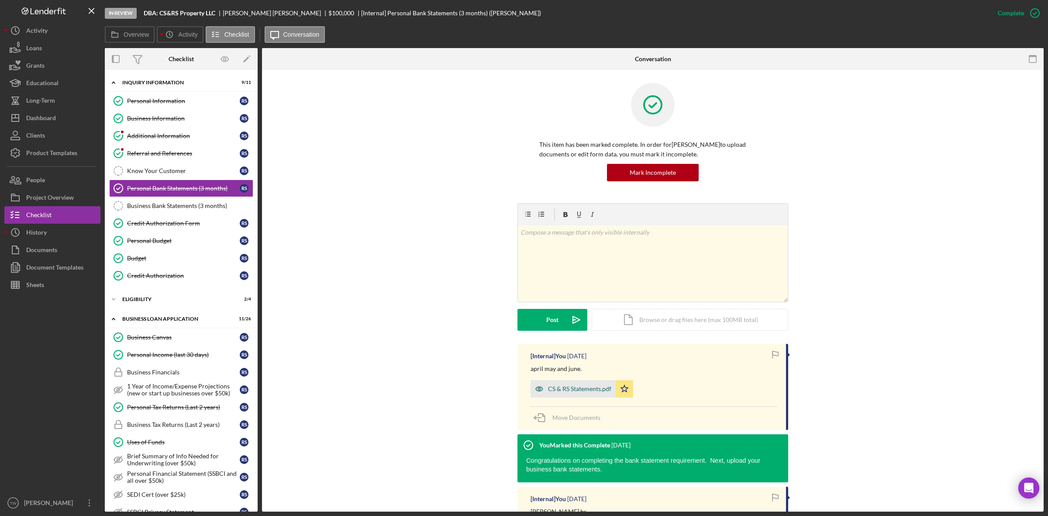
click at [590, 382] on div "CS & RS Statements.pdf" at bounding box center [573, 388] width 85 height 17
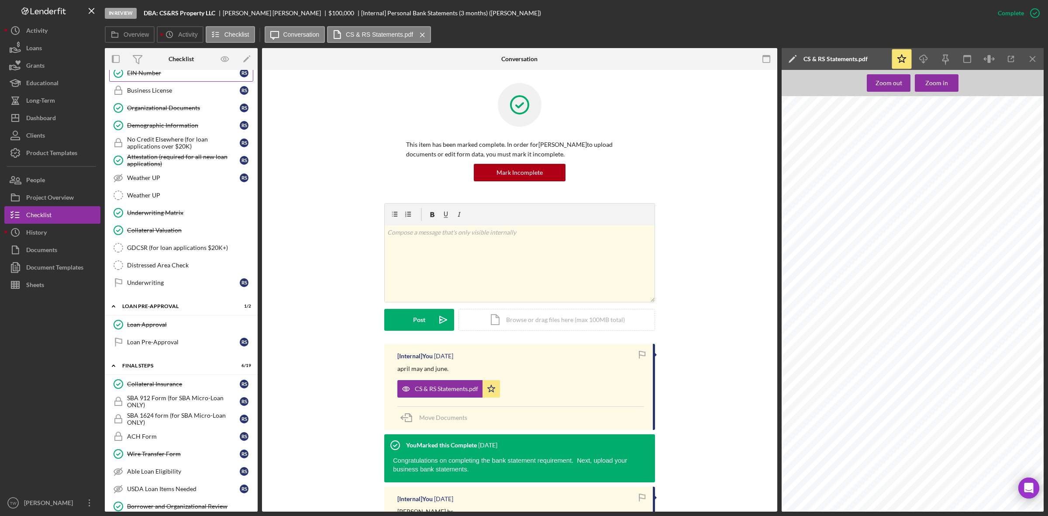
scroll to position [600, 0]
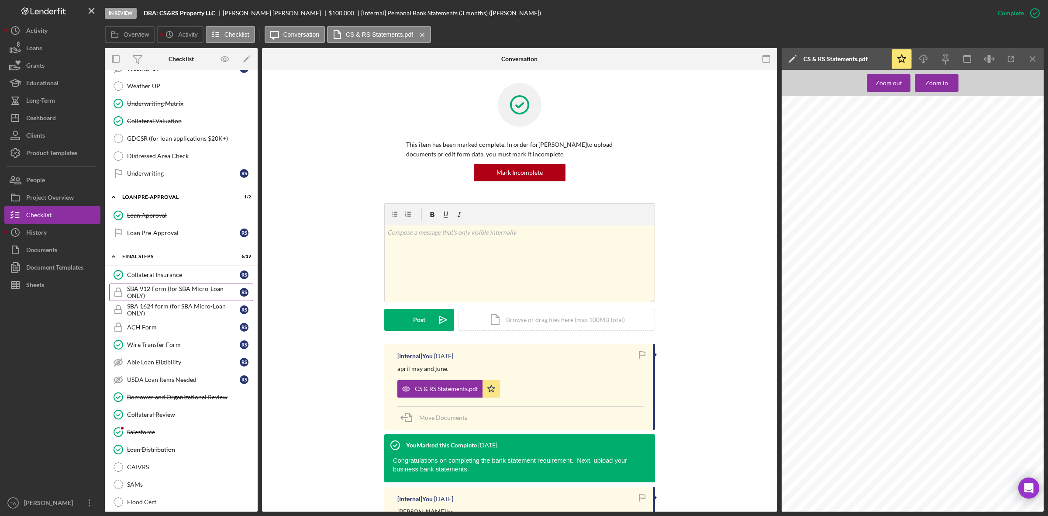
click at [170, 299] on div "SBA 912 Form (for SBA Micro-Loan ONLY)" at bounding box center [183, 292] width 113 height 14
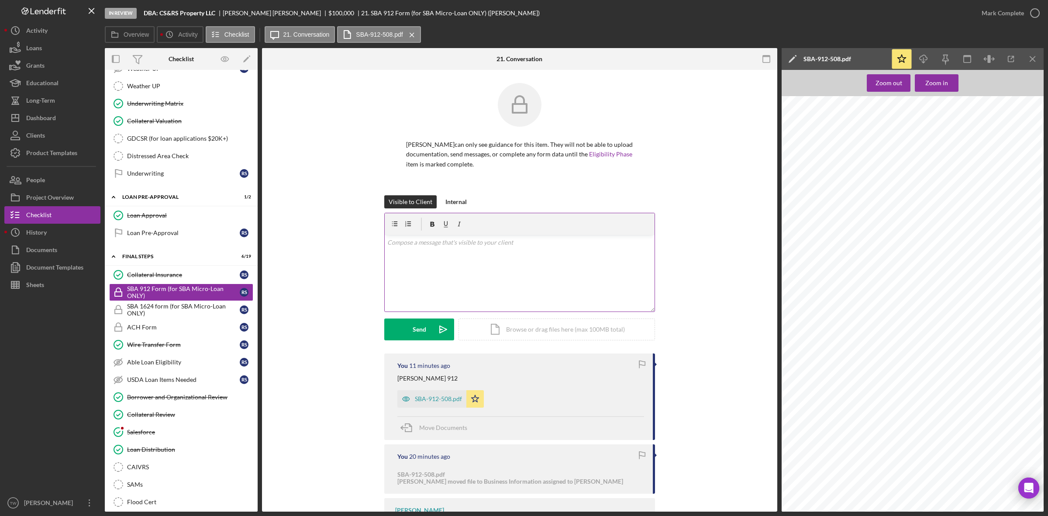
click at [481, 242] on p at bounding box center [519, 243] width 265 height 10
click at [422, 330] on div "Send" at bounding box center [420, 329] width 14 height 22
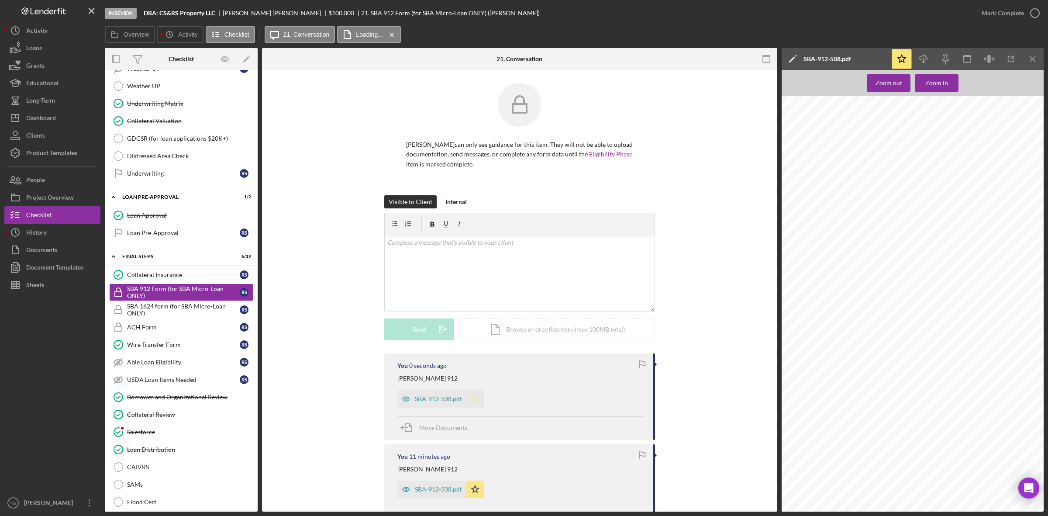
click at [482, 402] on icon "Icon/Star" at bounding box center [474, 398] width 17 height 17
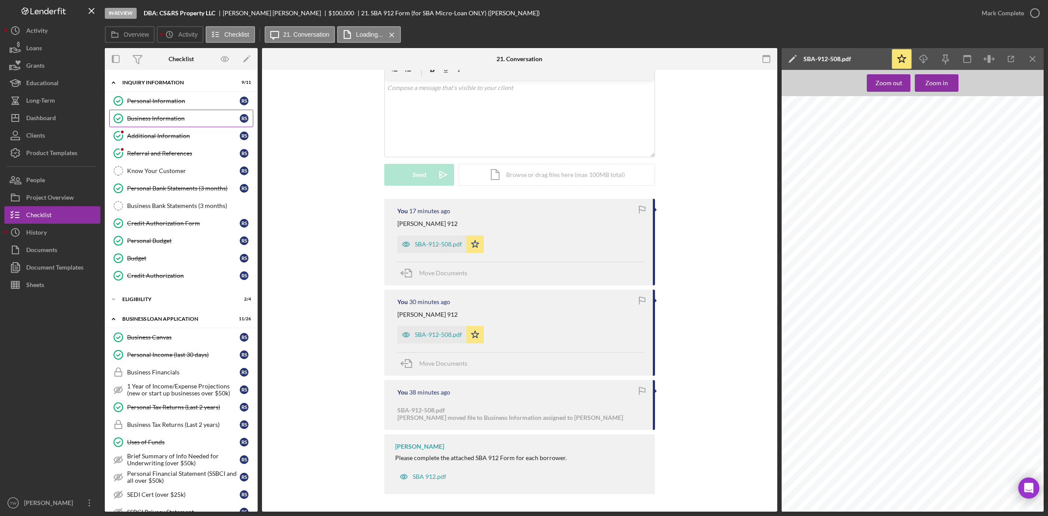
click at [176, 121] on div "Business Information" at bounding box center [183, 118] width 113 height 7
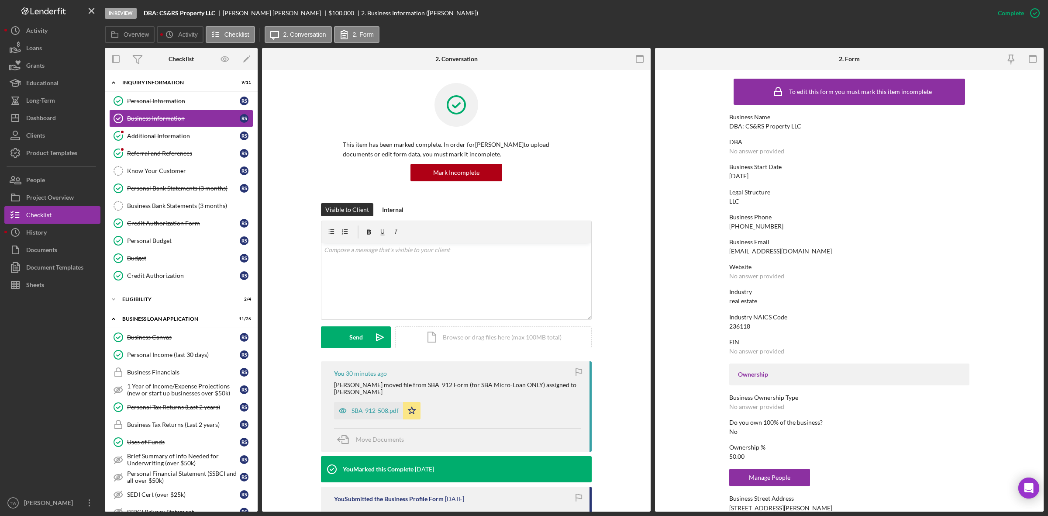
scroll to position [164, 0]
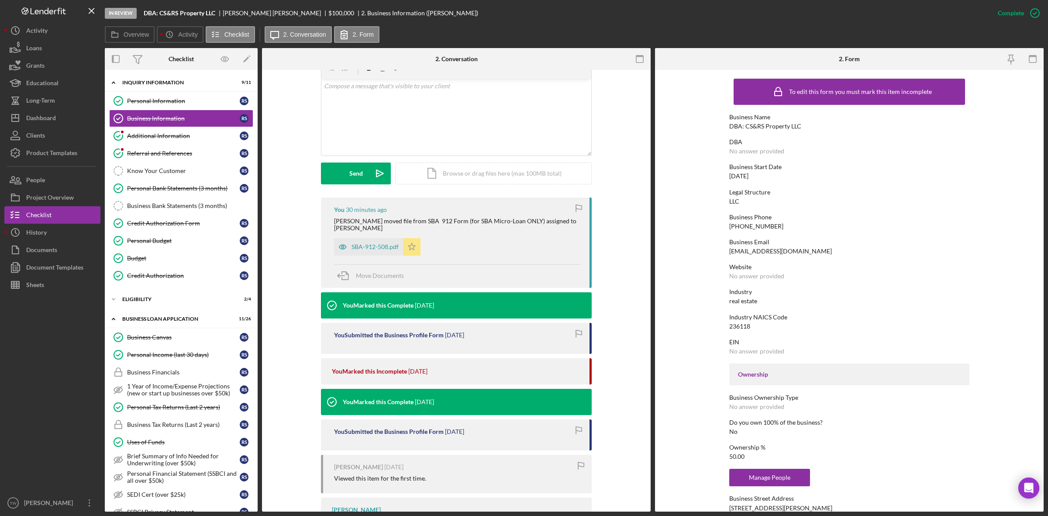
click at [368, 243] on div "SBA-912-508.pdf" at bounding box center [375, 246] width 47 height 7
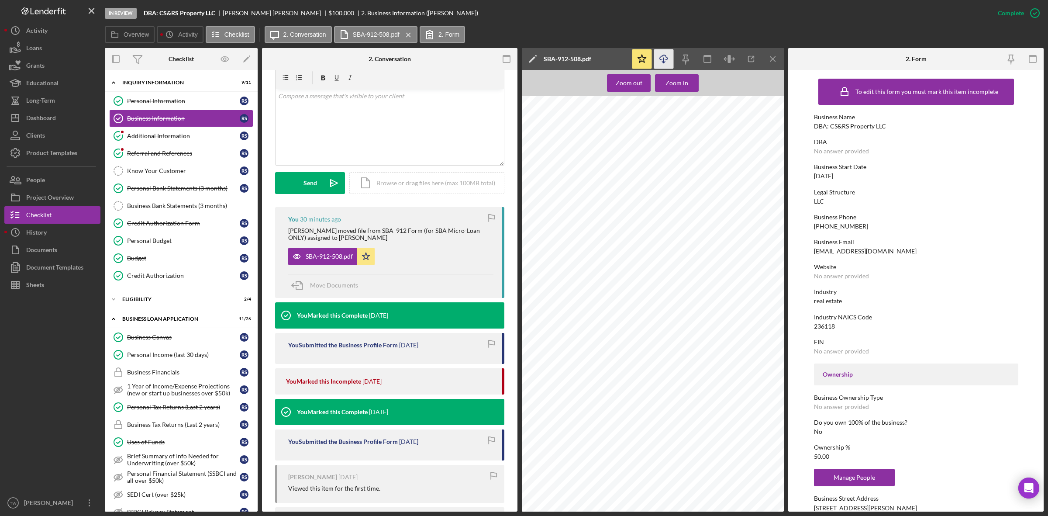
click at [655, 57] on icon "Icon/Download" at bounding box center [664, 59] width 20 height 20
click at [350, 97] on div "v Color teal Color pink Remove color Add row above Add row below Add column bef…" at bounding box center [390, 110] width 228 height 43
click at [293, 176] on button "Send Icon/icon-invite-send" at bounding box center [310, 183] width 70 height 22
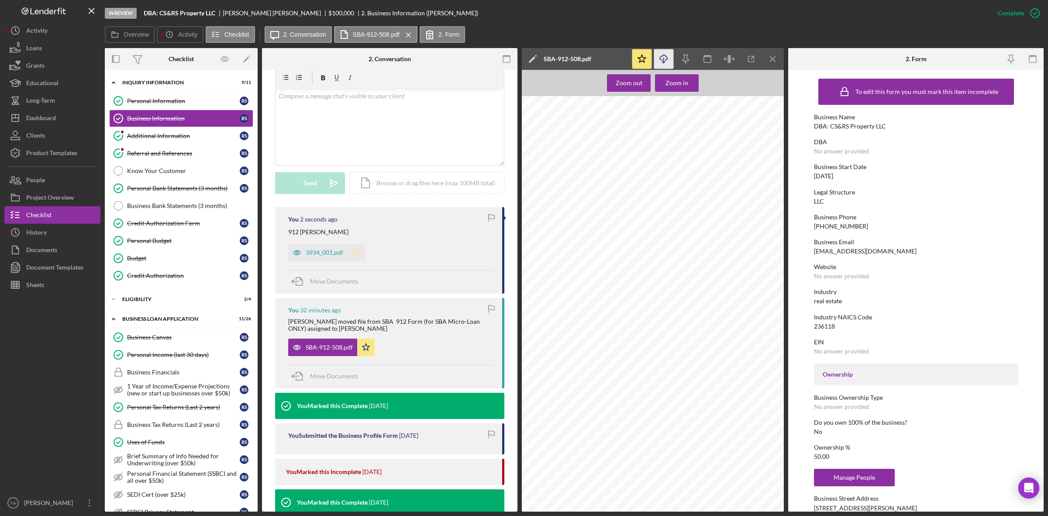
click at [359, 244] on icon "Icon/Star" at bounding box center [356, 252] width 17 height 17
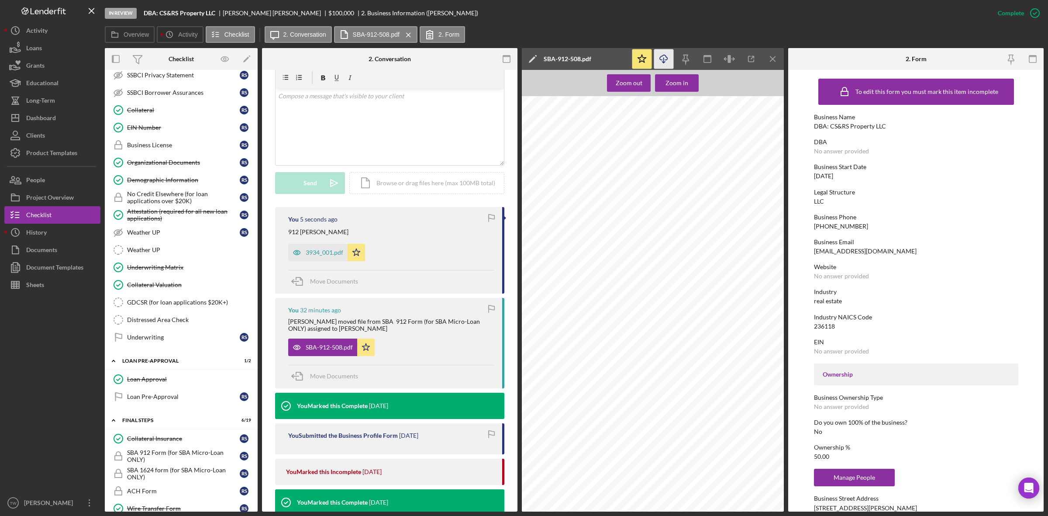
scroll to position [304, 0]
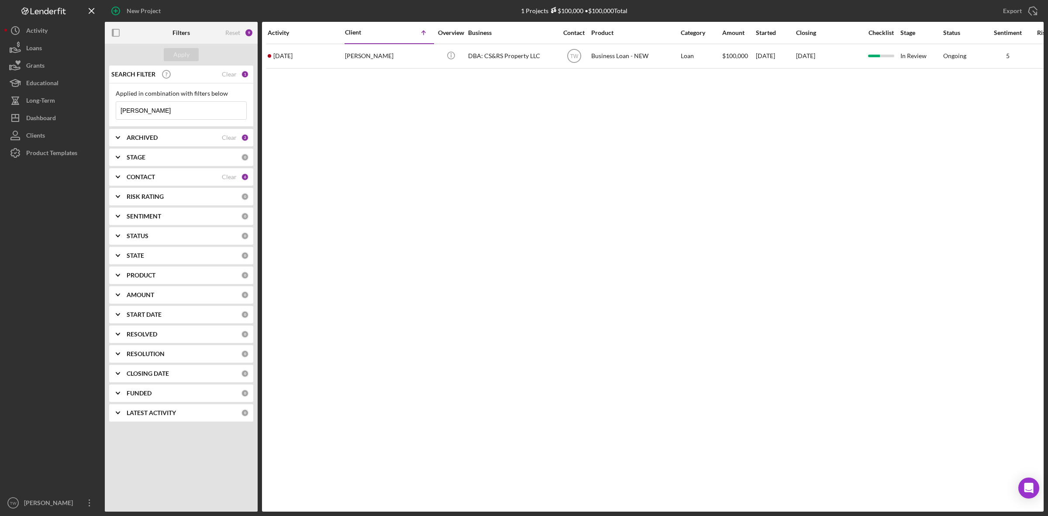
click at [142, 108] on input "[PERSON_NAME]" at bounding box center [181, 110] width 130 height 17
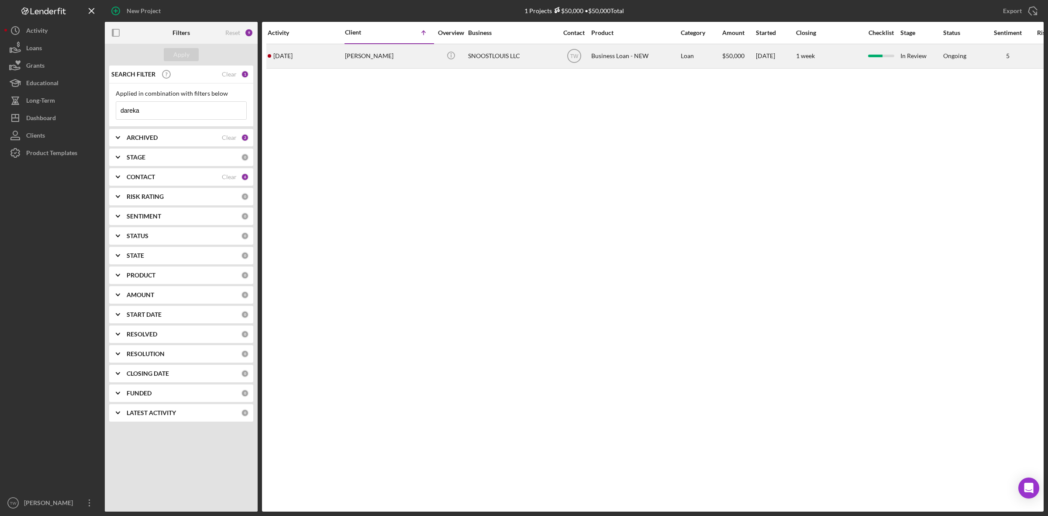
type input "dareka"
click at [359, 62] on div "Dareka Hatcher" at bounding box center [388, 56] width 87 height 23
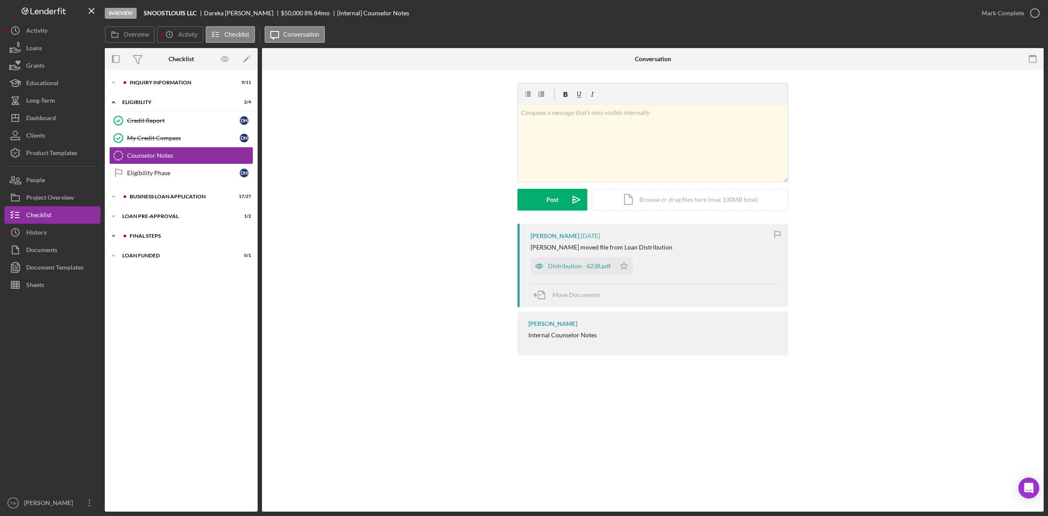
click at [173, 232] on div "Icon/Expander FINAL STEPS 7 / 19" at bounding box center [181, 235] width 153 height 17
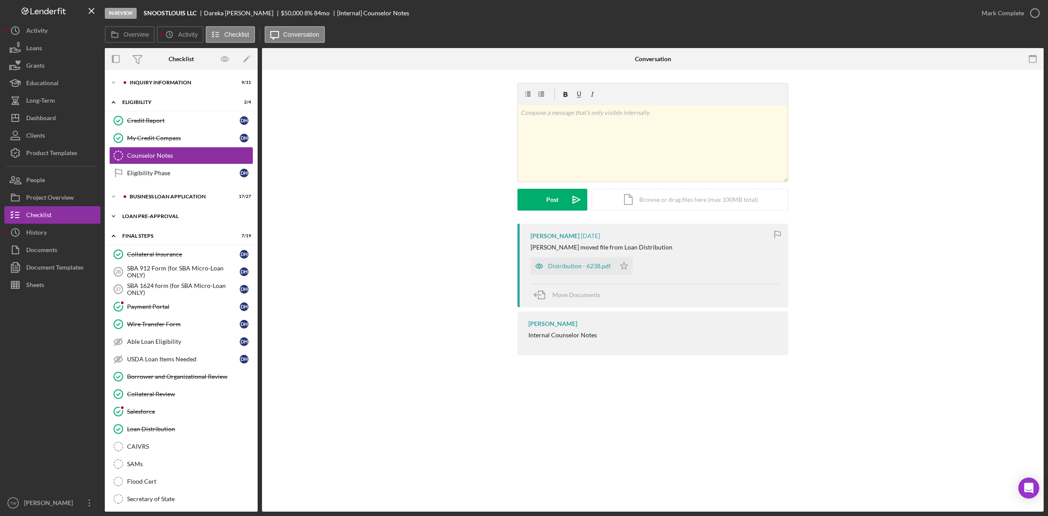
click at [165, 217] on div "LOAN PRE-APPROVAL" at bounding box center [184, 216] width 124 height 5
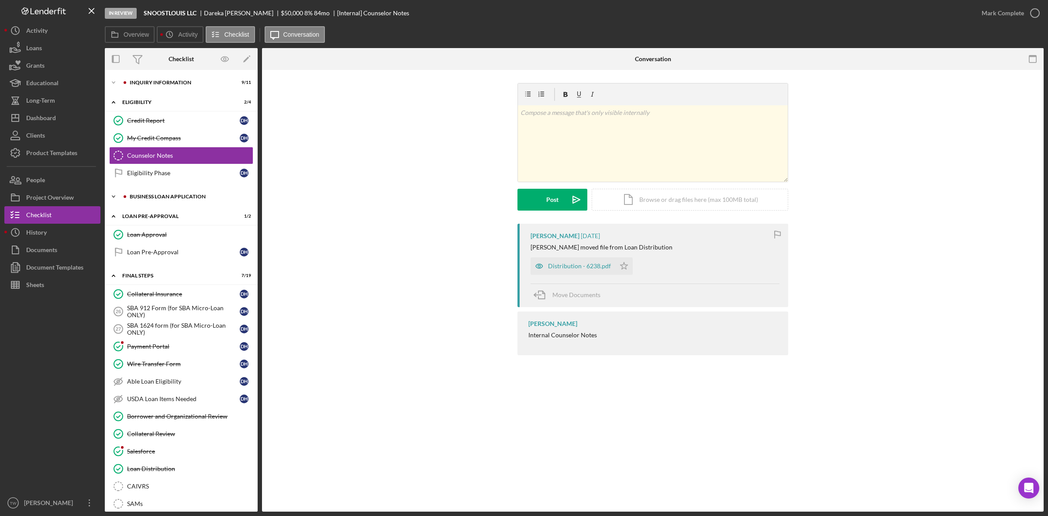
click at [155, 195] on div "BUSINESS LOAN APPLICATION" at bounding box center [188, 196] width 117 height 5
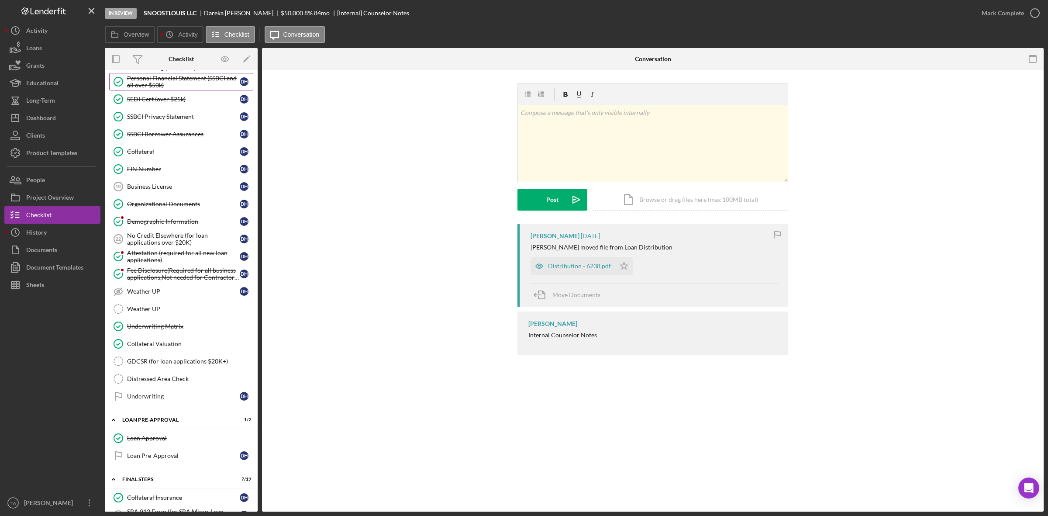
scroll to position [109, 0]
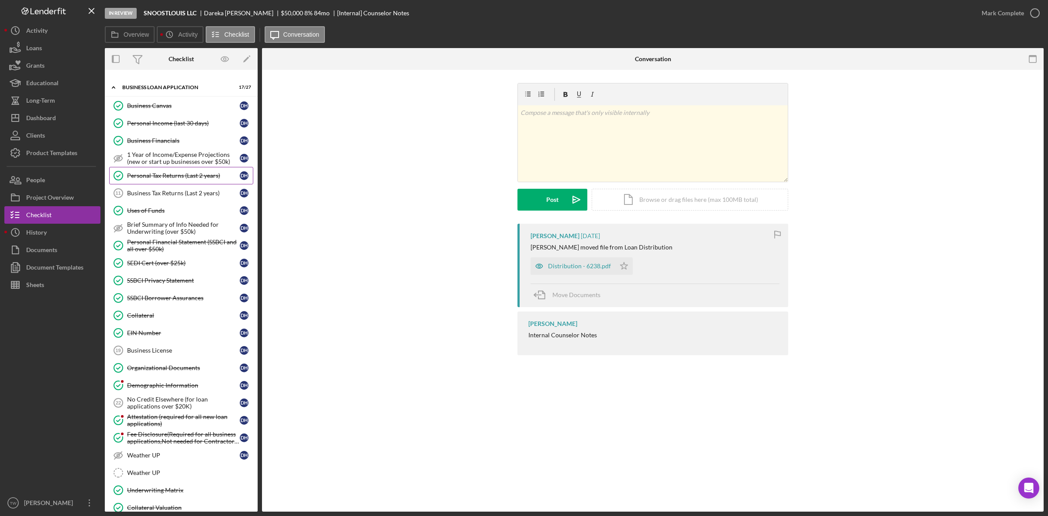
click at [165, 184] on link "Personal Tax Returns (Last 2 years) Personal Tax Returns (Last 2 years) D H" at bounding box center [181, 175] width 144 height 17
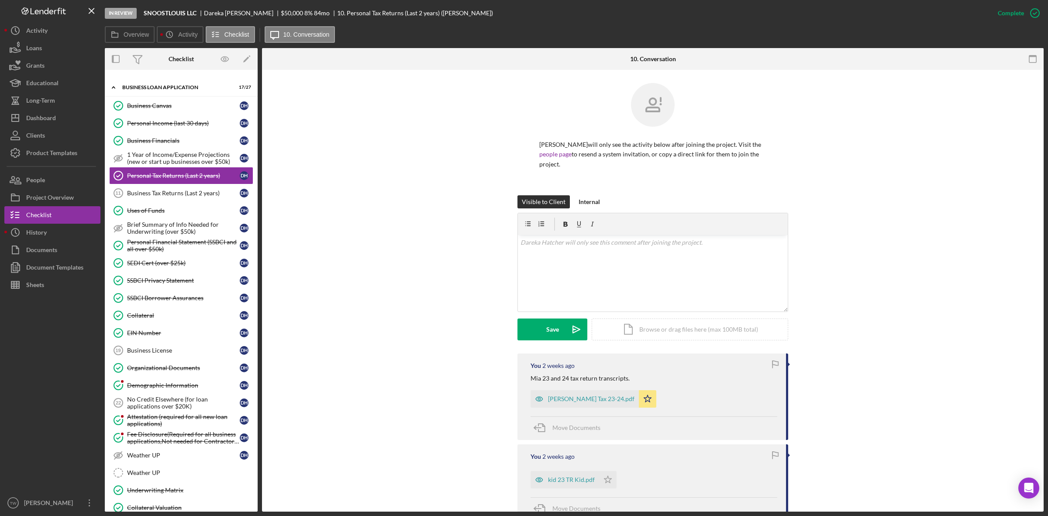
scroll to position [187, 0]
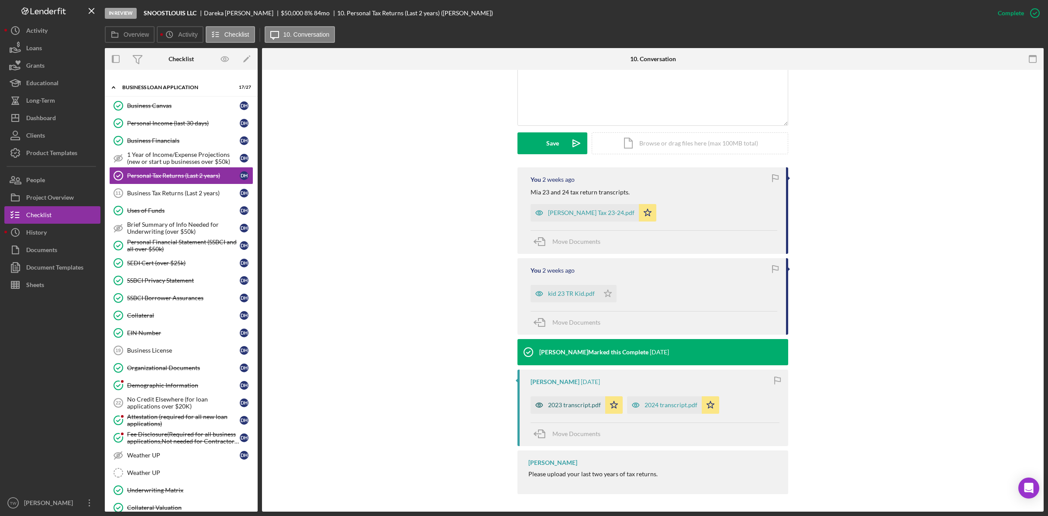
click at [571, 410] on div "2023 transcript.pdf" at bounding box center [568, 404] width 75 height 17
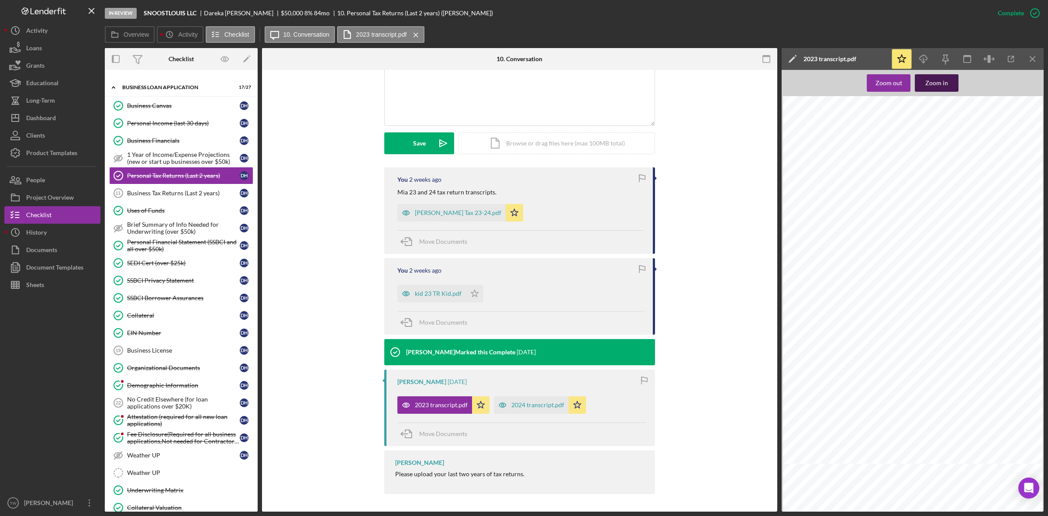
click at [943, 86] on div "Zoom in" at bounding box center [936, 82] width 23 height 17
click at [922, 60] on icon "Icon/Download" at bounding box center [924, 59] width 20 height 20
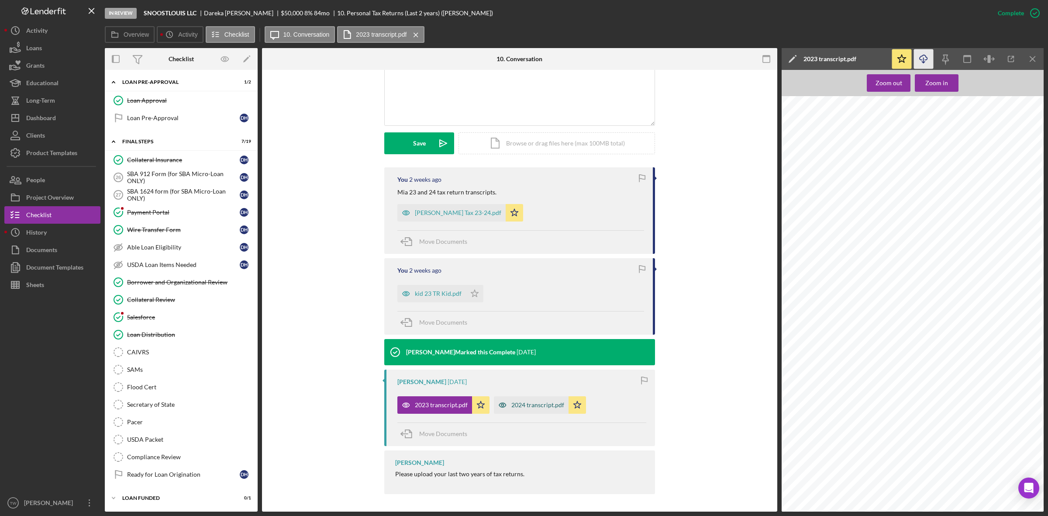
click at [529, 403] on div "2024 transcript.pdf" at bounding box center [537, 404] width 53 height 7
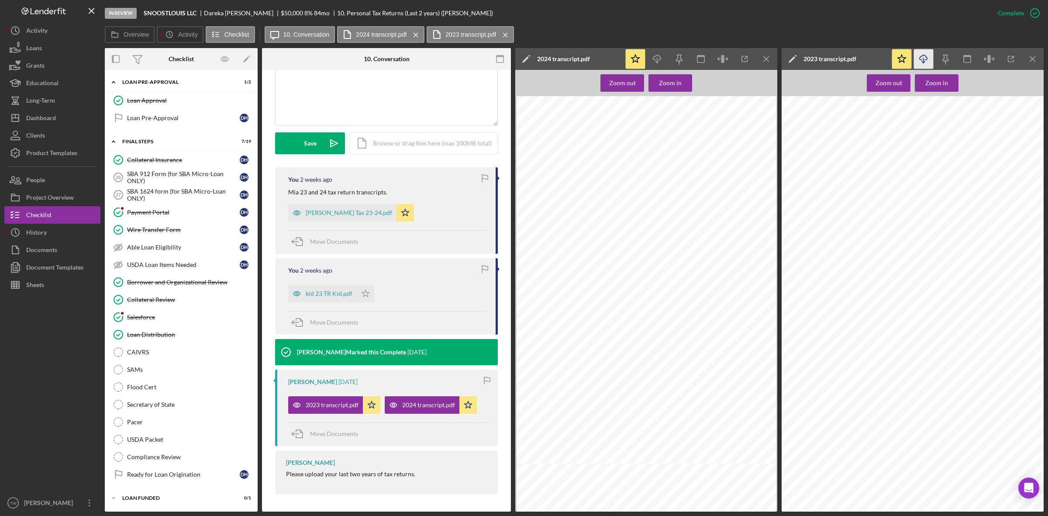
scroll to position [0, 58]
